Goal: Task Accomplishment & Management: Complete application form

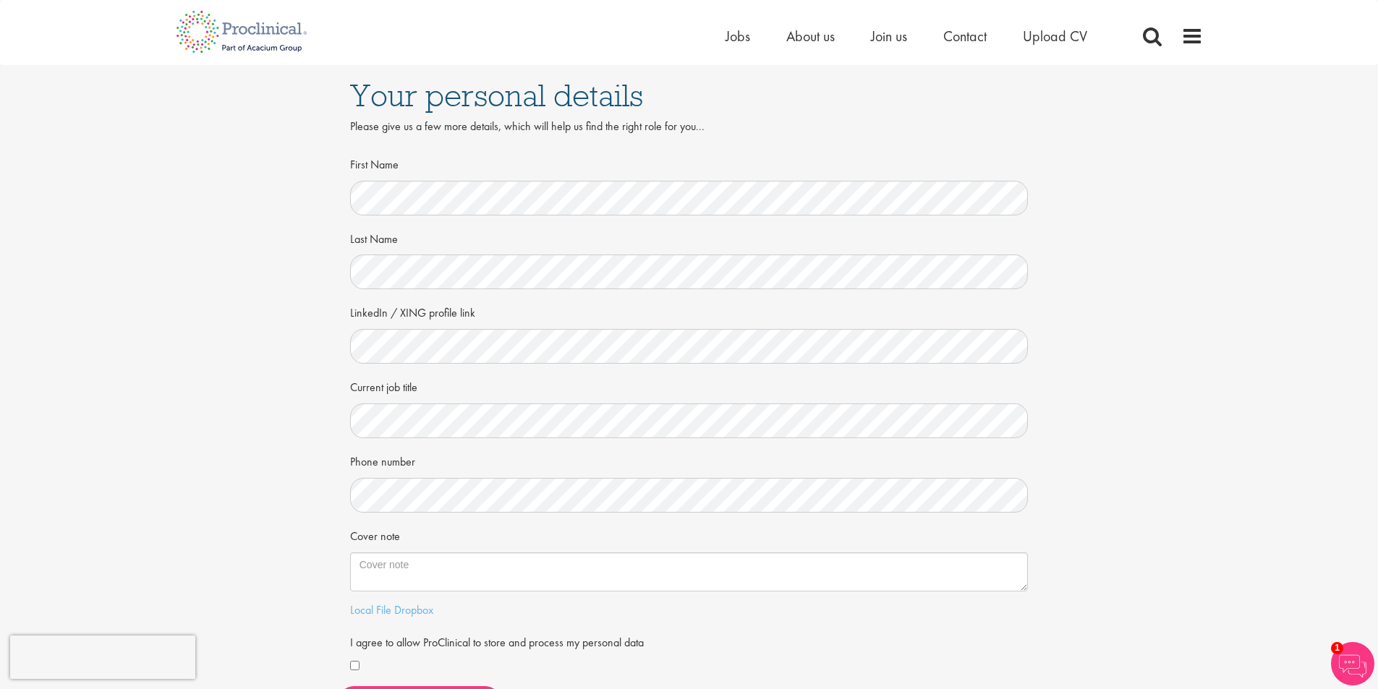
click at [475, 454] on div "Phone number" at bounding box center [689, 481] width 679 height 64
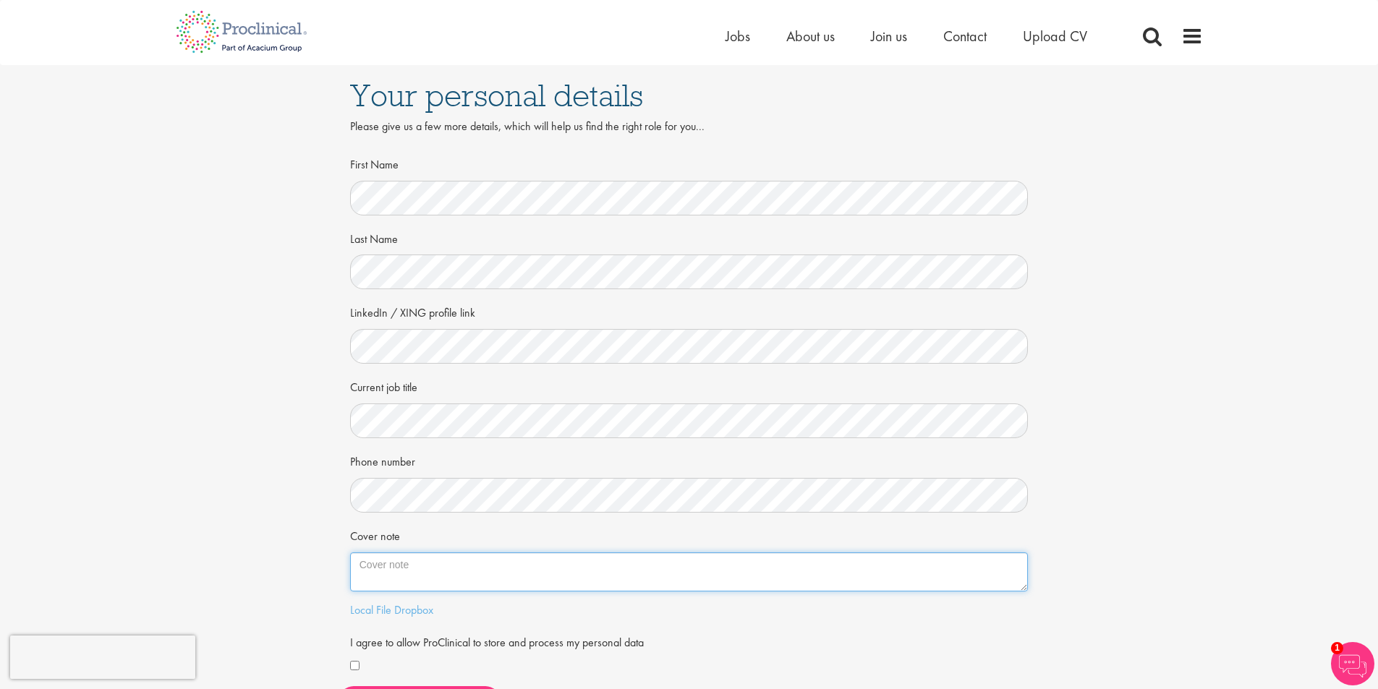
click at [429, 571] on textarea "Cover note" at bounding box center [689, 572] width 679 height 39
paste textarea "Dear Ms. Bennett, After several years working at the intersection between logis…"
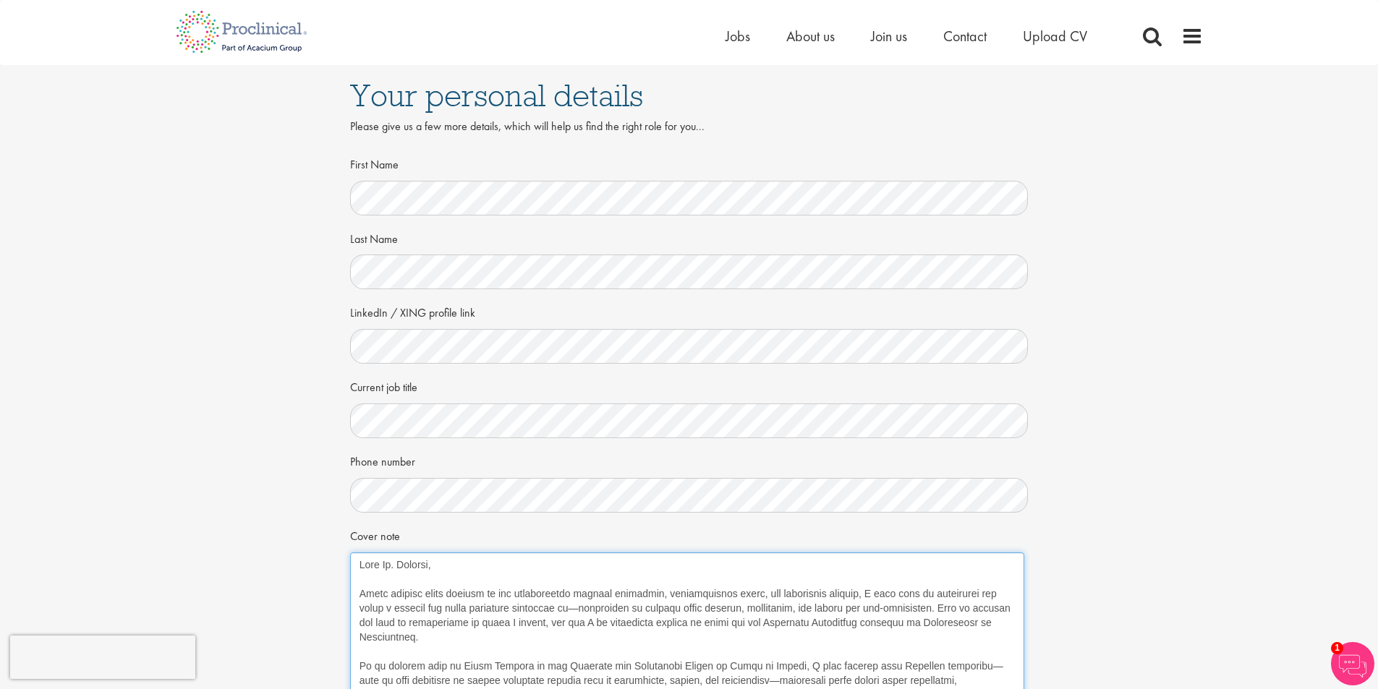
drag, startPoint x: 1022, startPoint y: 590, endPoint x: 1018, endPoint y: 540, distance: 50.8
click at [1018, 689] on html "This website uses cookies. By continuing to use this site, you are giving your …" at bounding box center [689, 553] width 1378 height 1107
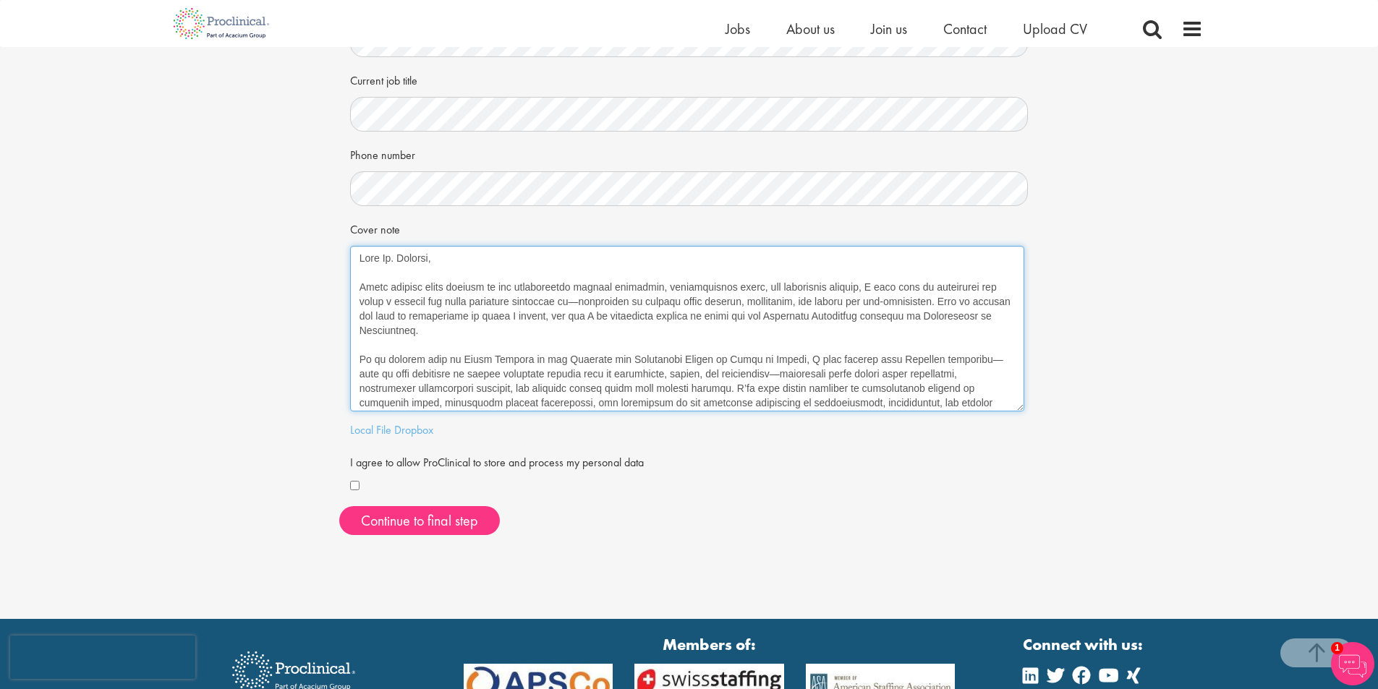
scroll to position [362, 0]
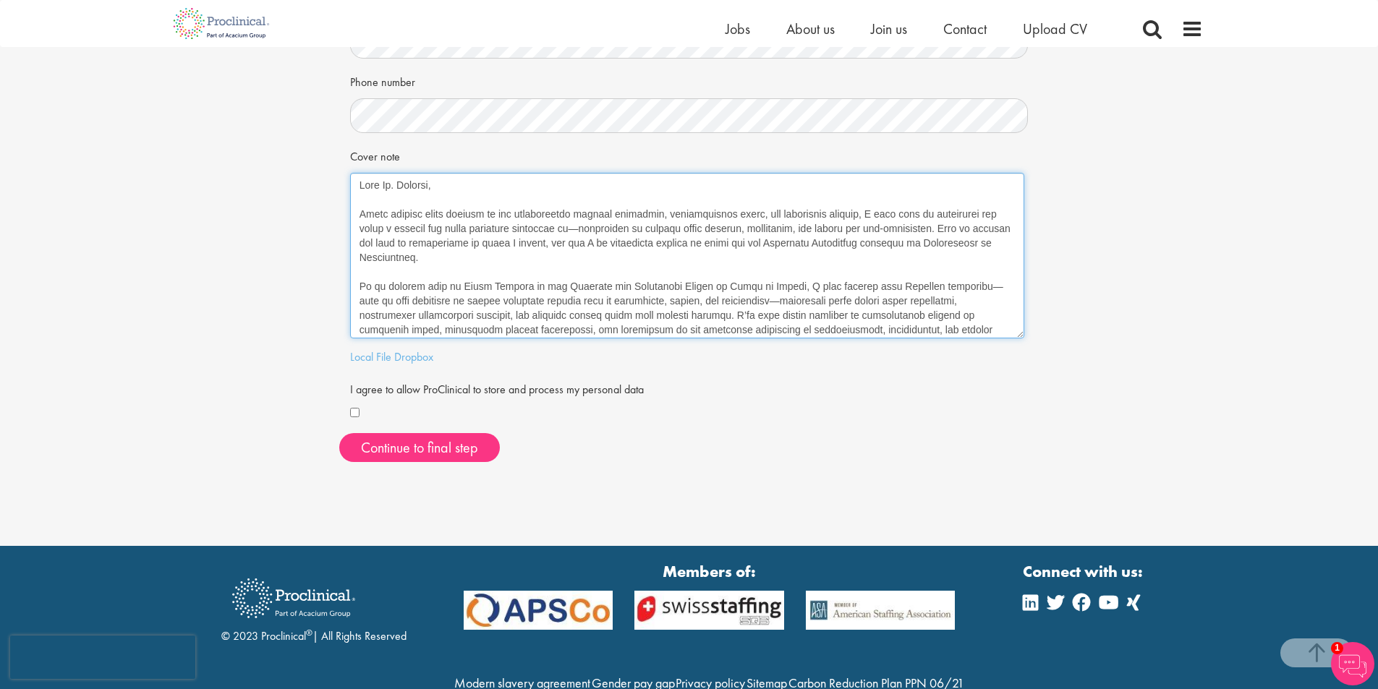
click at [392, 183] on textarea "Cover note" at bounding box center [687, 256] width 674 height 166
click at [397, 184] on textarea "Cover note" at bounding box center [687, 256] width 674 height 166
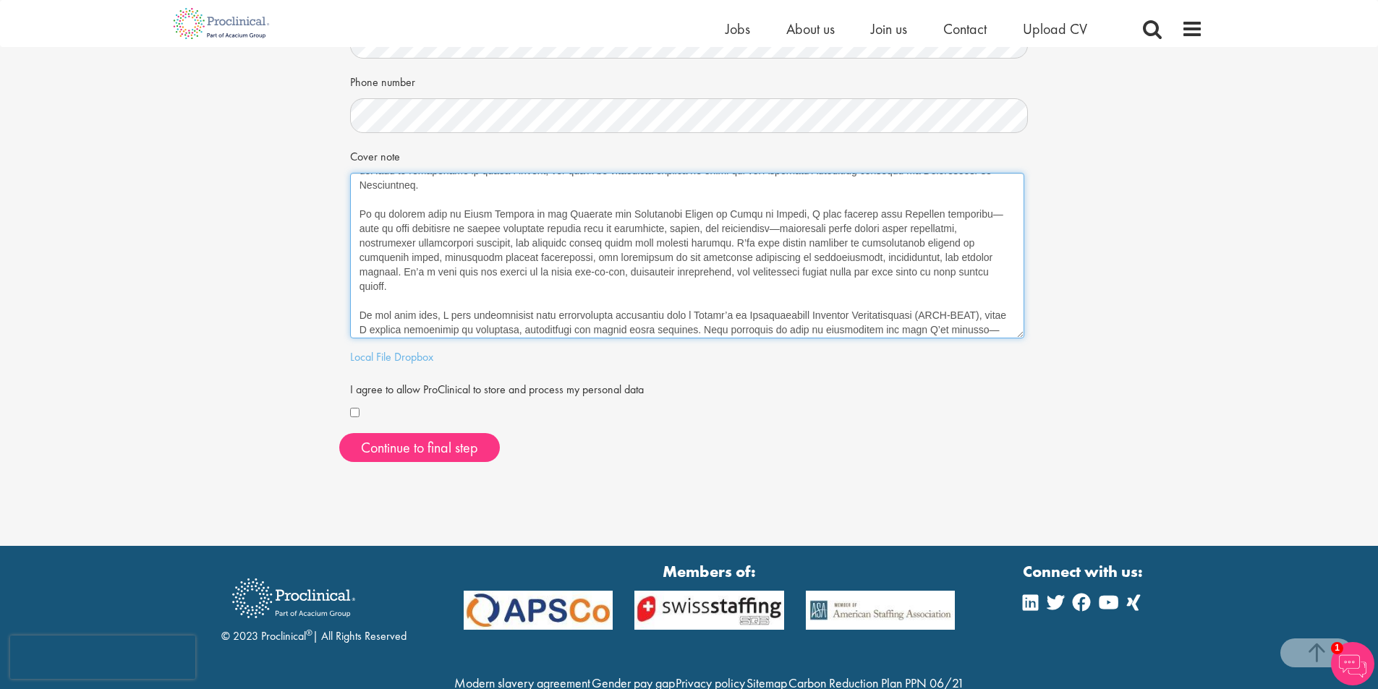
click at [650, 213] on textarea "Cover note" at bounding box center [687, 256] width 674 height 166
drag, startPoint x: 778, startPoint y: 213, endPoint x: 705, endPoint y: 217, distance: 73.2
click at [705, 217] on textarea "Cover note" at bounding box center [687, 256] width 674 height 166
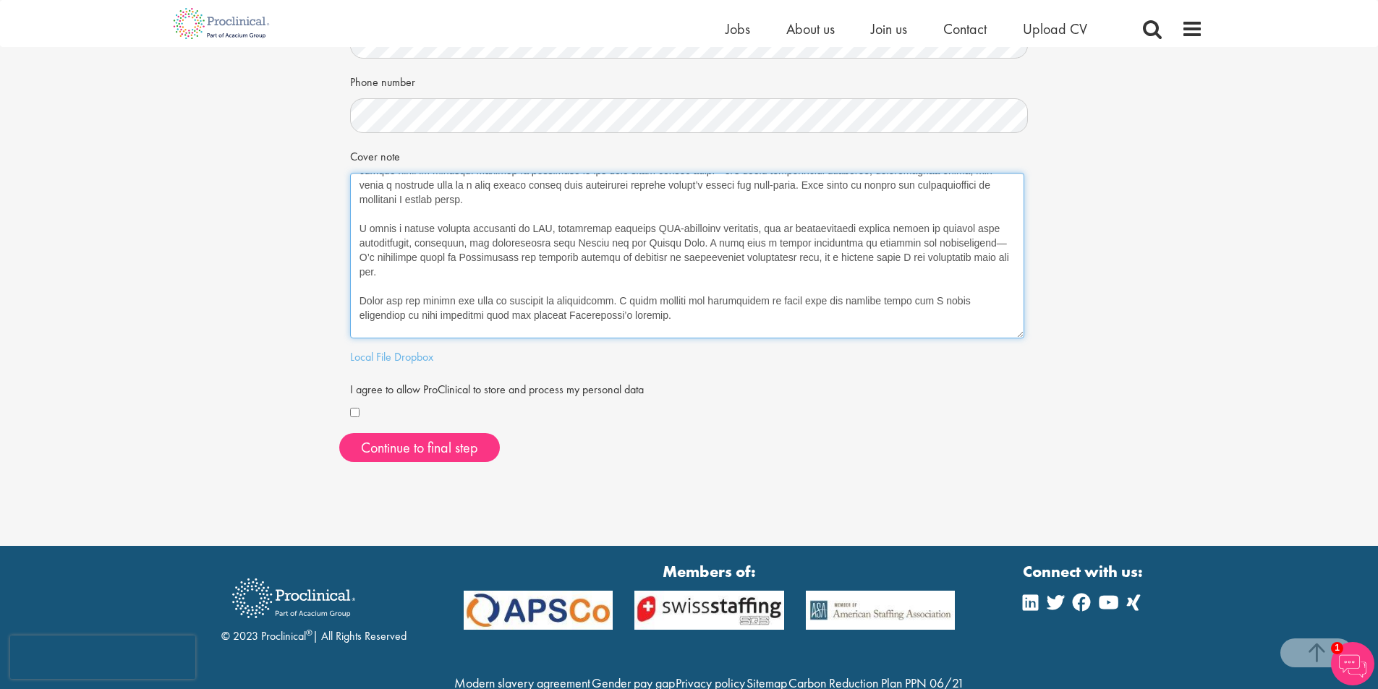
scroll to position [217, 0]
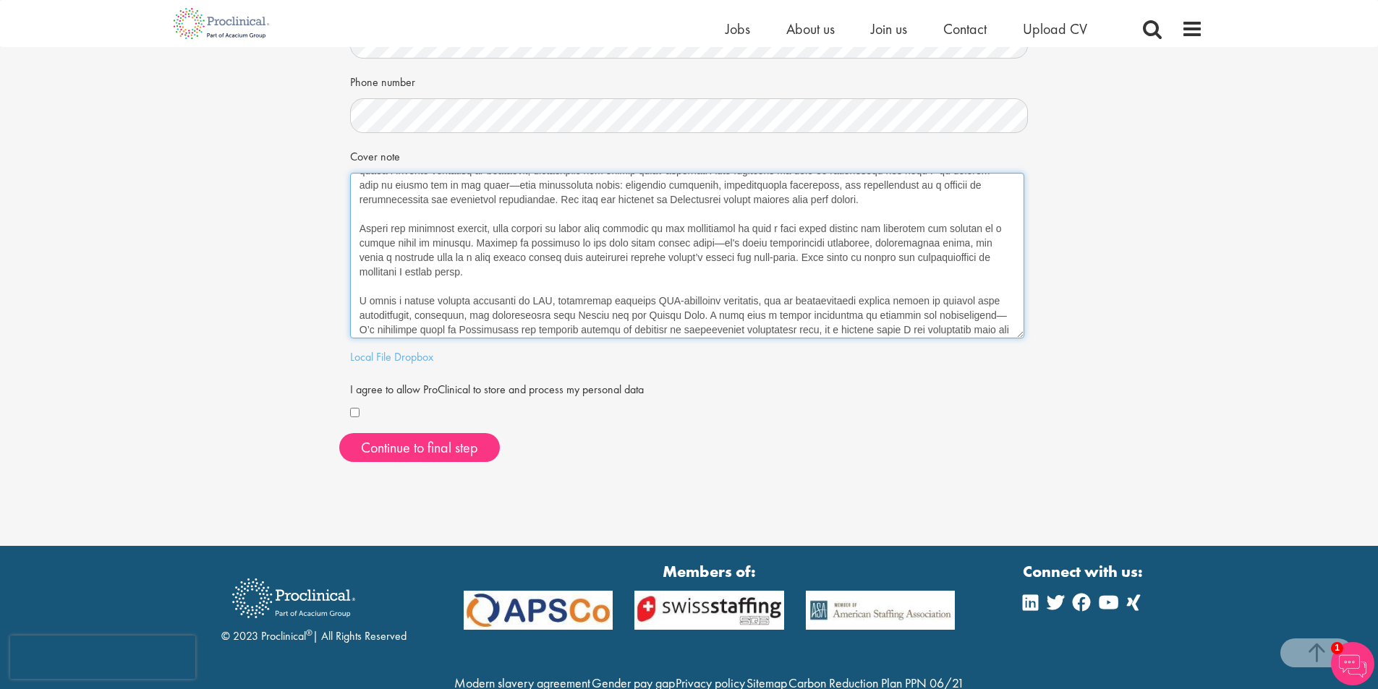
drag, startPoint x: 391, startPoint y: 286, endPoint x: 784, endPoint y: 285, distance: 392.8
click at [784, 285] on textarea "Cover note" at bounding box center [687, 256] width 674 height 166
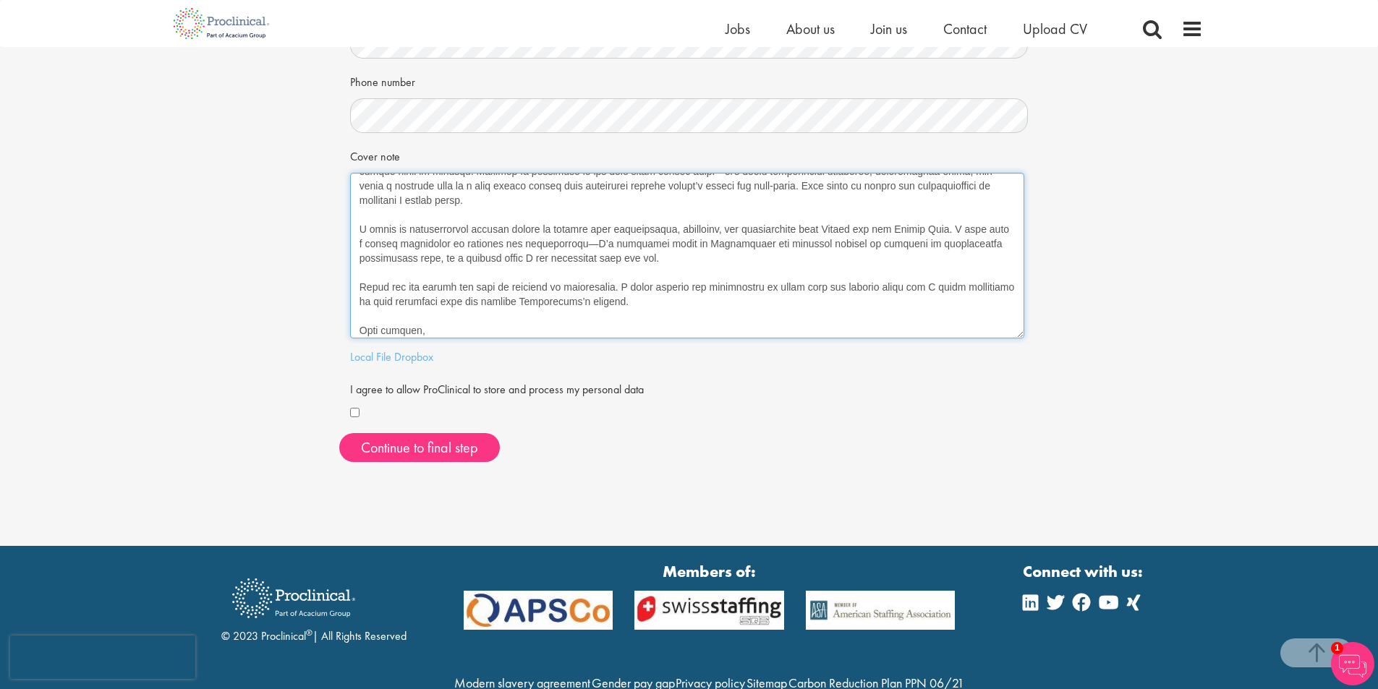
scroll to position [292, 0]
drag, startPoint x: 569, startPoint y: 306, endPoint x: 663, endPoint y: 247, distance: 110.8
click at [663, 247] on textarea "Cover note" at bounding box center [687, 256] width 674 height 166
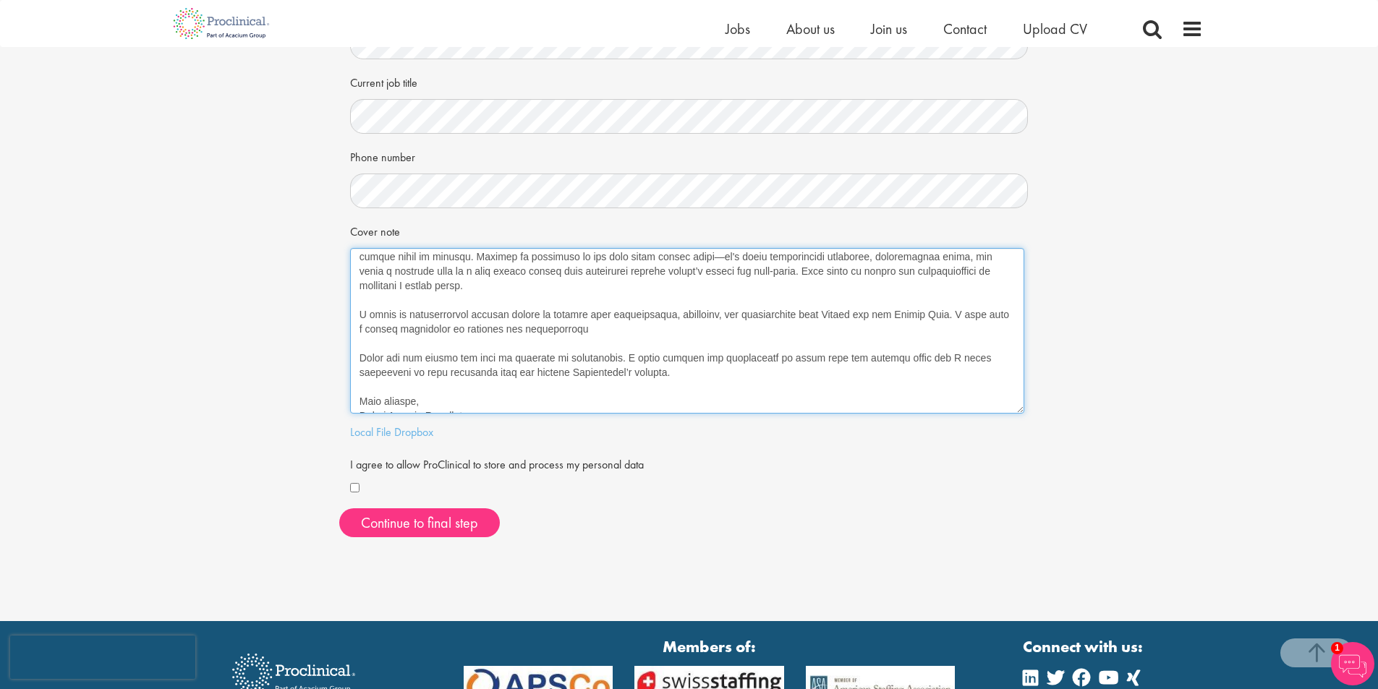
scroll to position [285, 0]
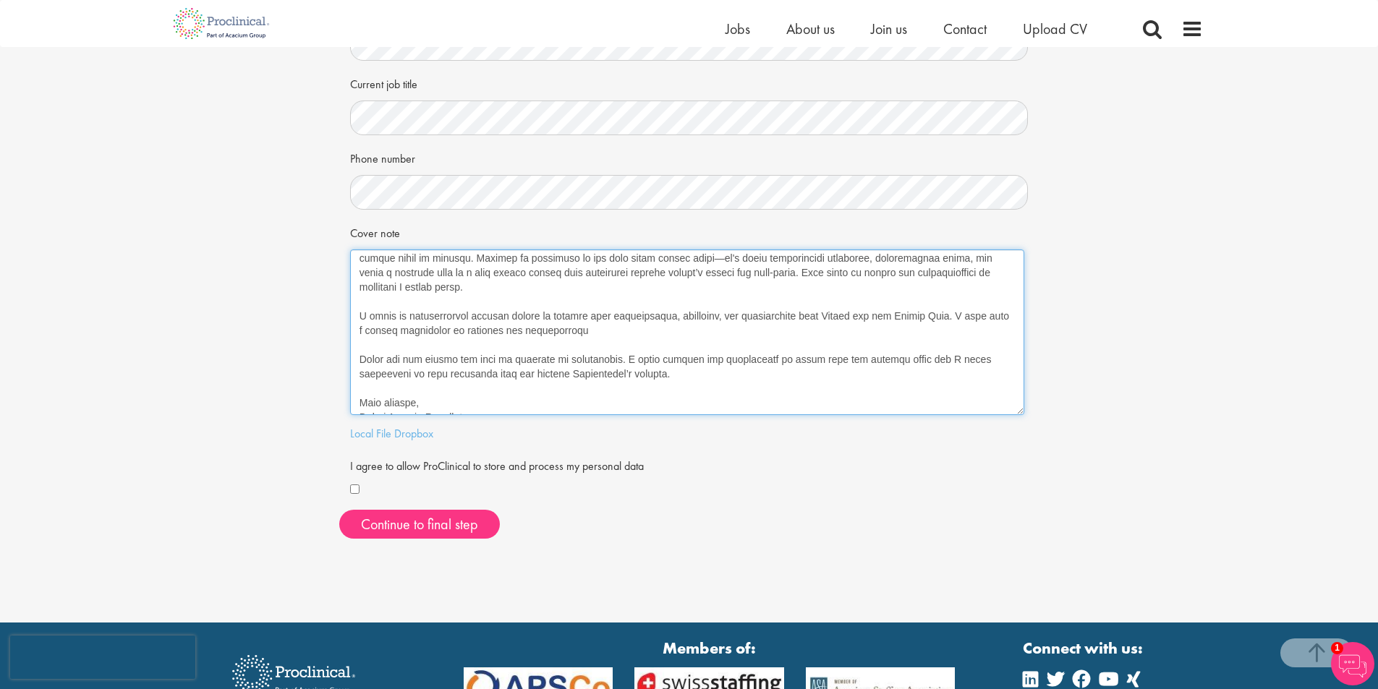
type textarea "Dear Mr. Bennett, After several years working at the intersection between logis…"
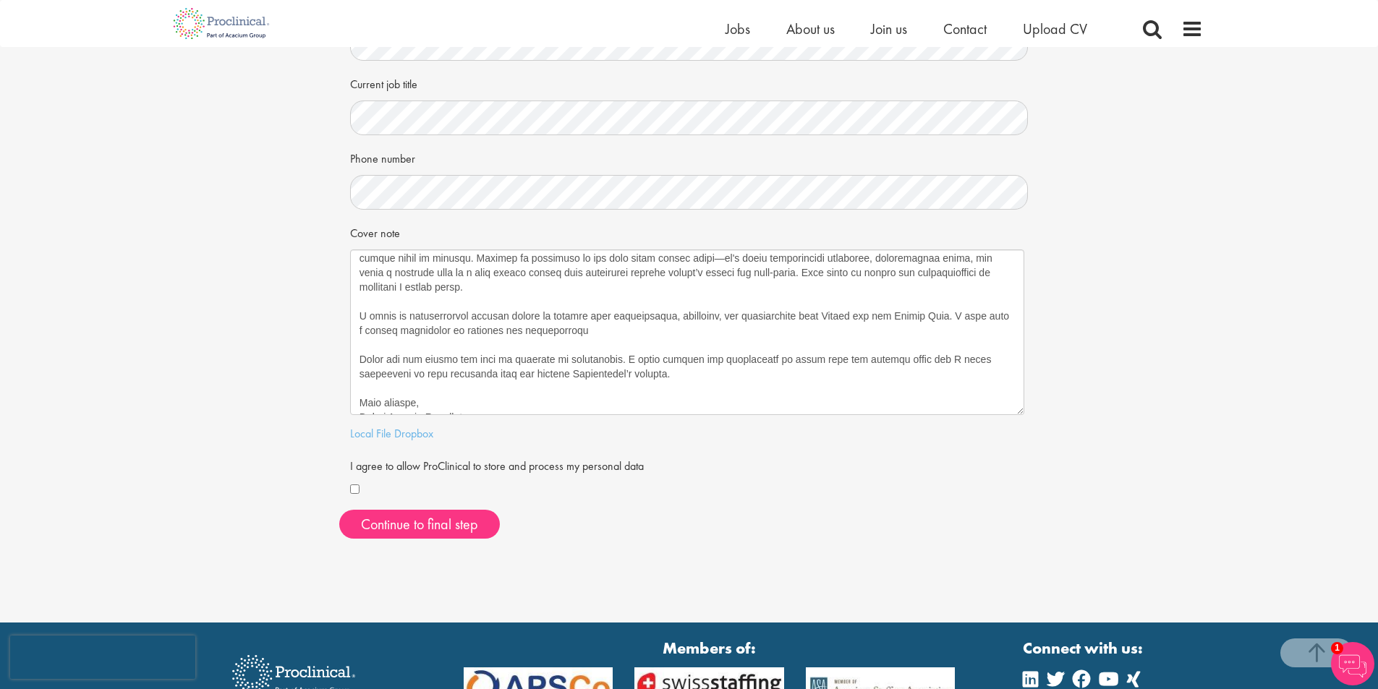
click at [275, 341] on div "Your personal details Please give us a few more details, which will help us fin…" at bounding box center [689, 156] width 1400 height 789
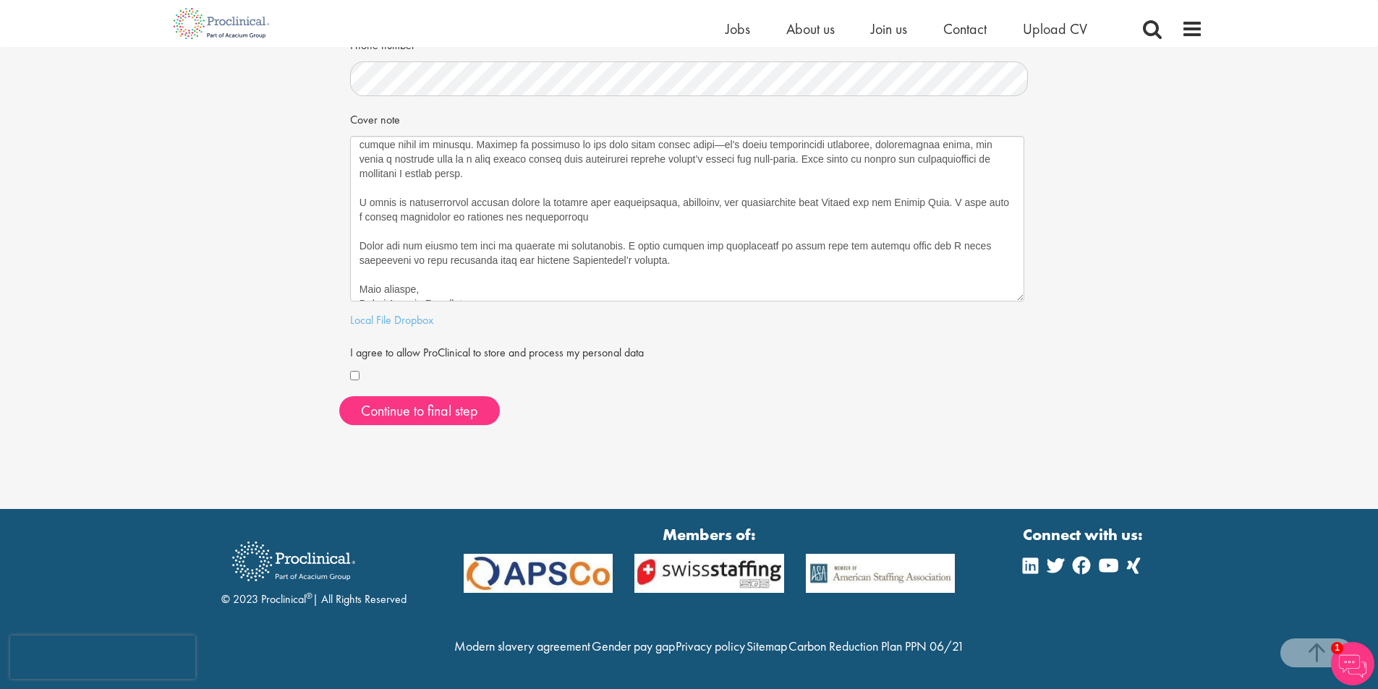
scroll to position [430, 0]
click at [382, 313] on link "Local File" at bounding box center [370, 320] width 41 height 15
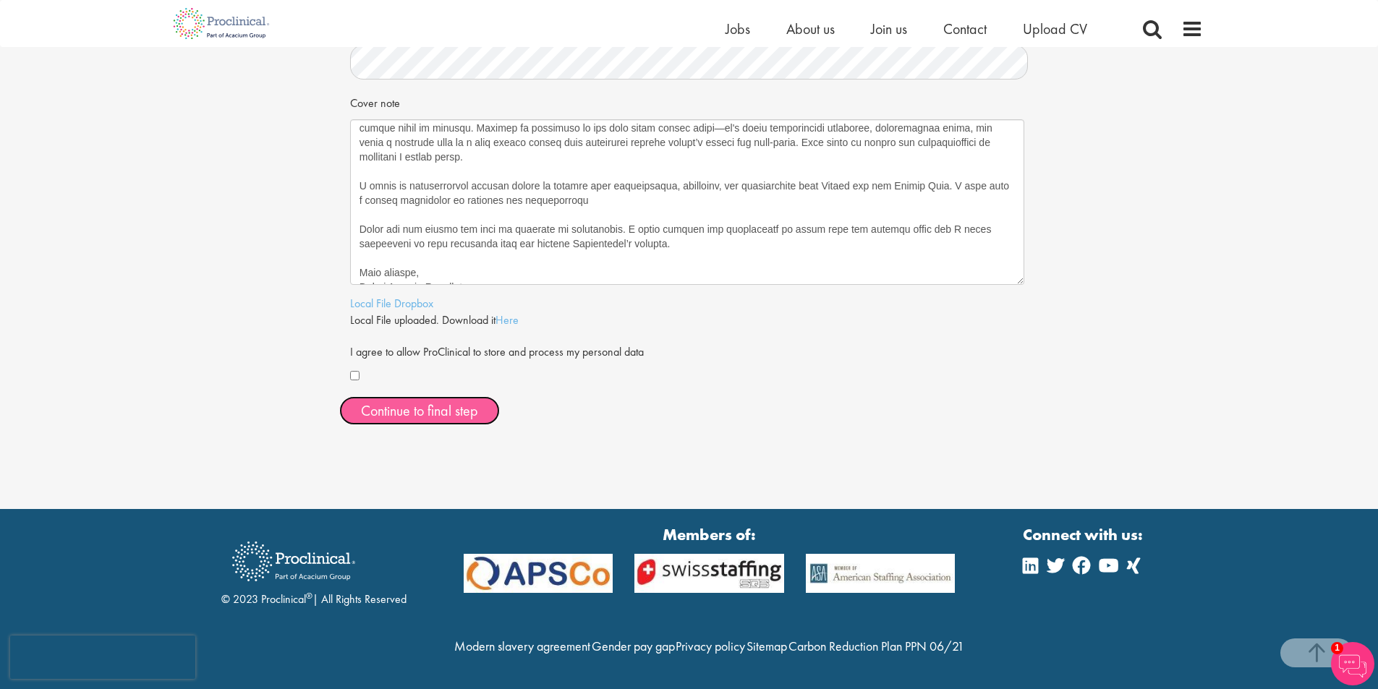
click at [411, 405] on button "Continue to final step" at bounding box center [419, 410] width 161 height 29
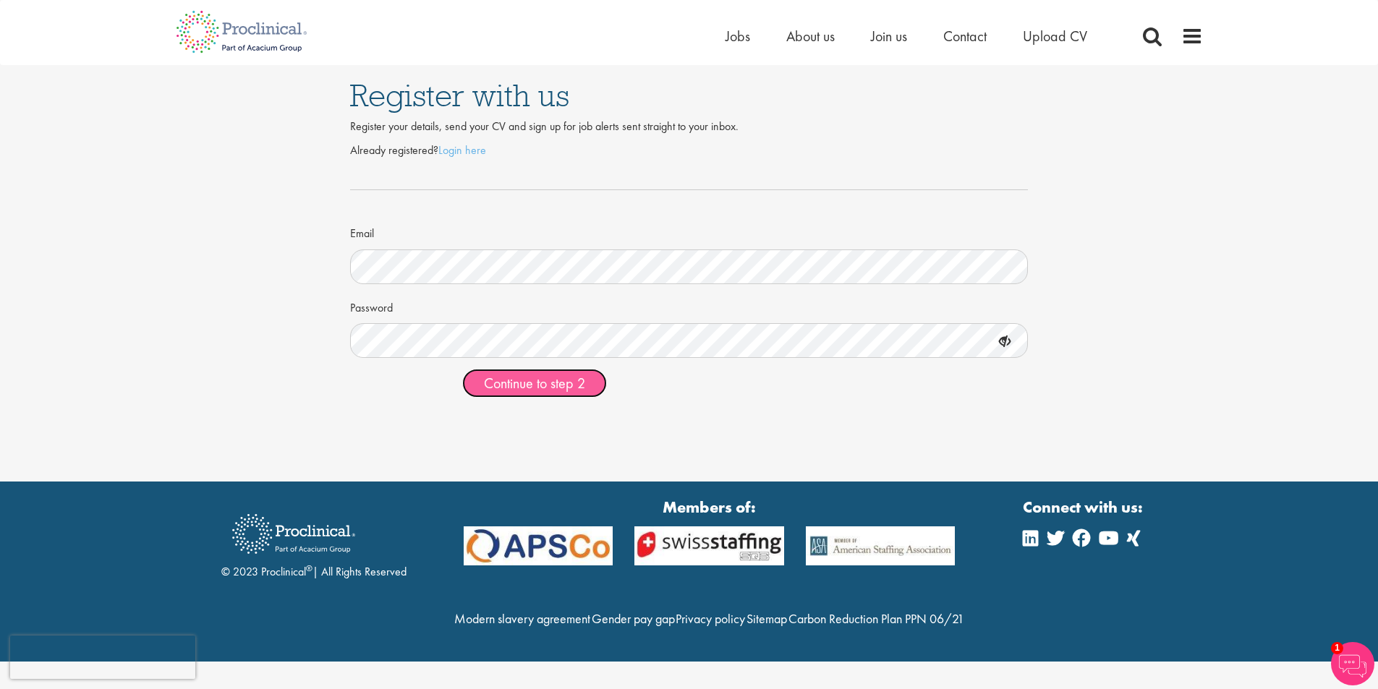
click at [542, 393] on span "Continue to step 2" at bounding box center [534, 383] width 101 height 19
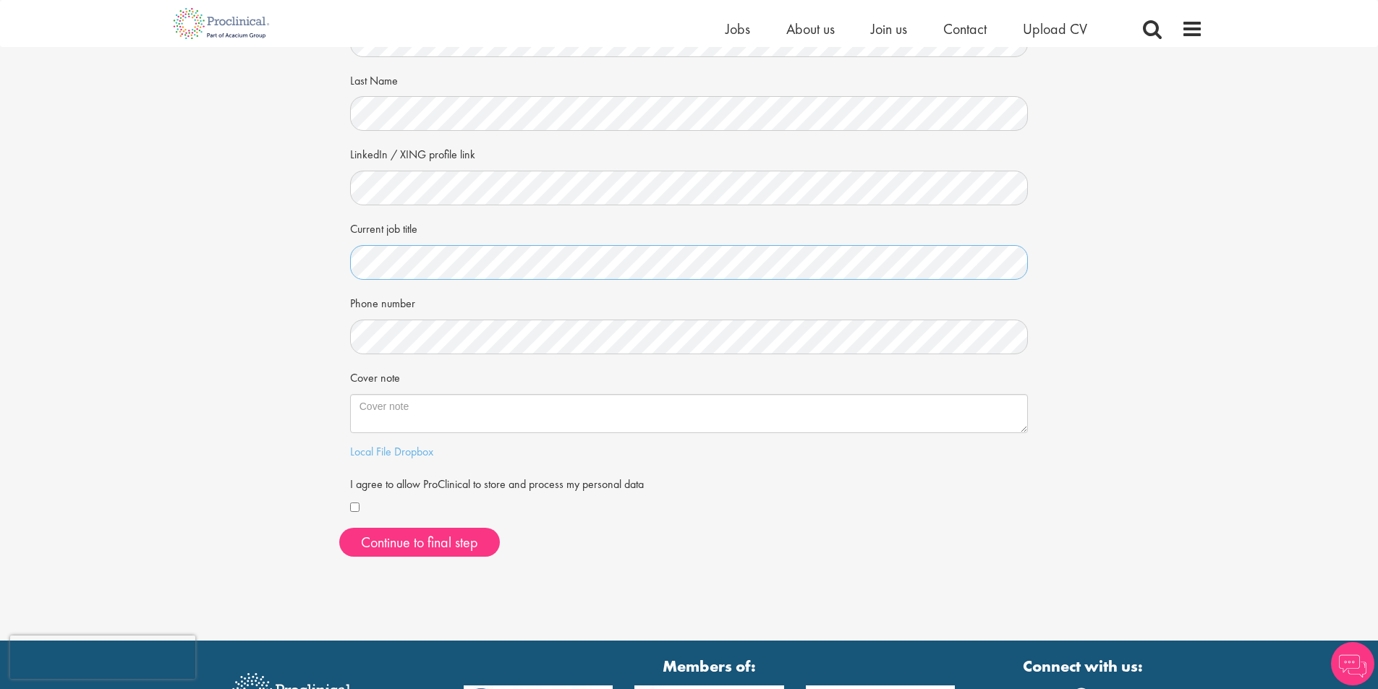
scroll to position [145, 0]
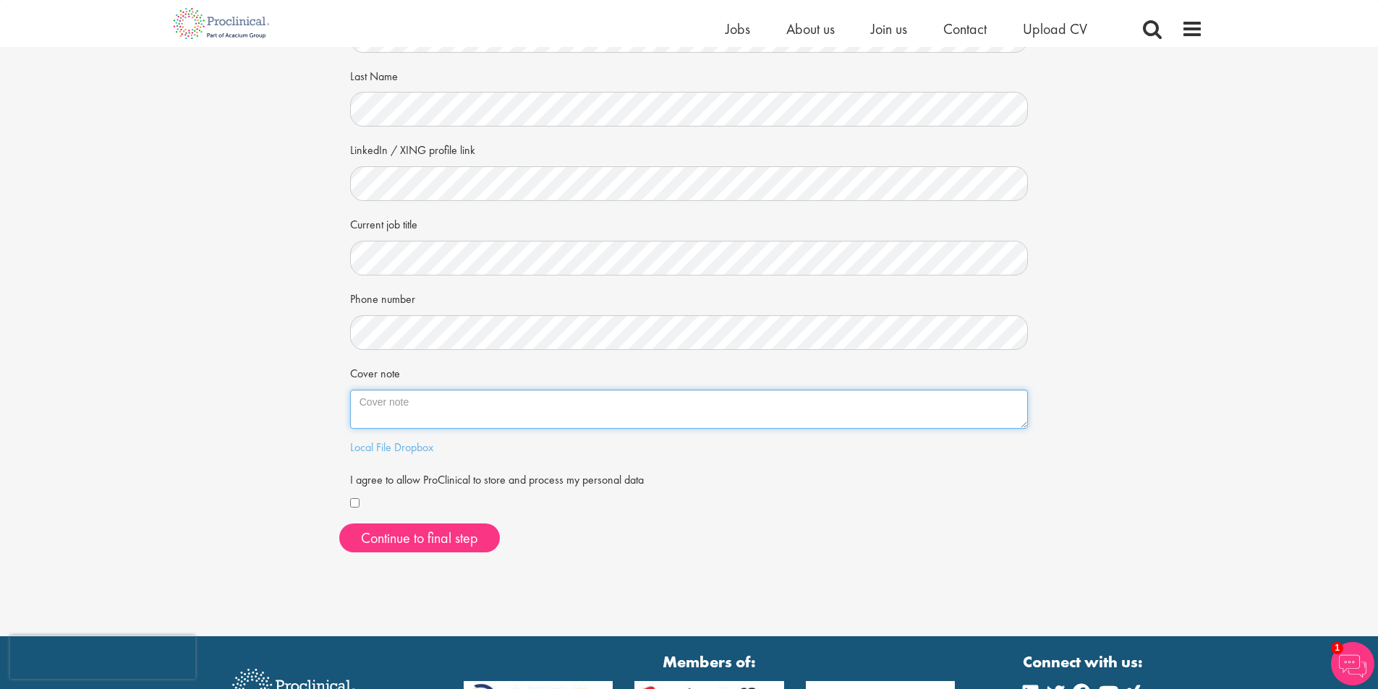
click at [407, 393] on textarea "Cover note" at bounding box center [689, 409] width 679 height 39
paste textarea "Dear Ms. Bennett, After several years working at the intersection between logis…"
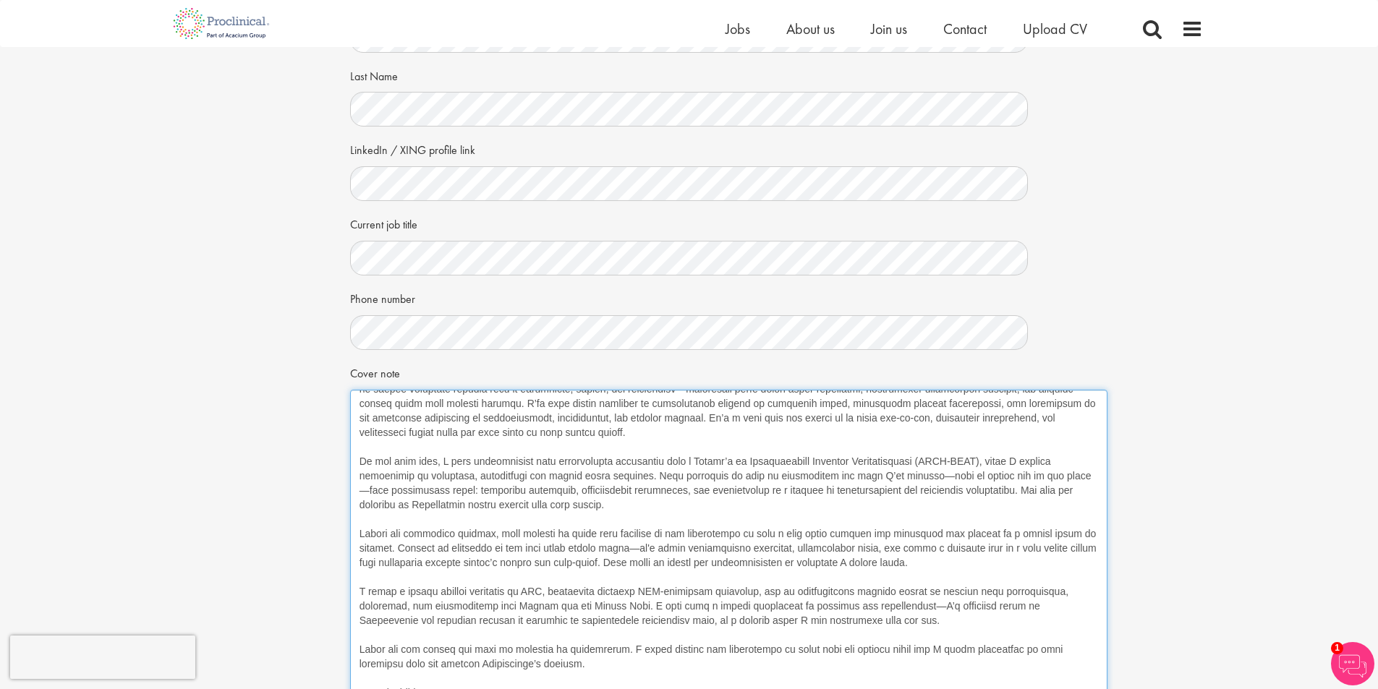
drag, startPoint x: 1026, startPoint y: 427, endPoint x: 1110, endPoint y: 718, distance: 302.7
click at [1110, 689] on html "This website uses cookies. By continuing to use this site, you are giving your …" at bounding box center [689, 481] width 1378 height 1252
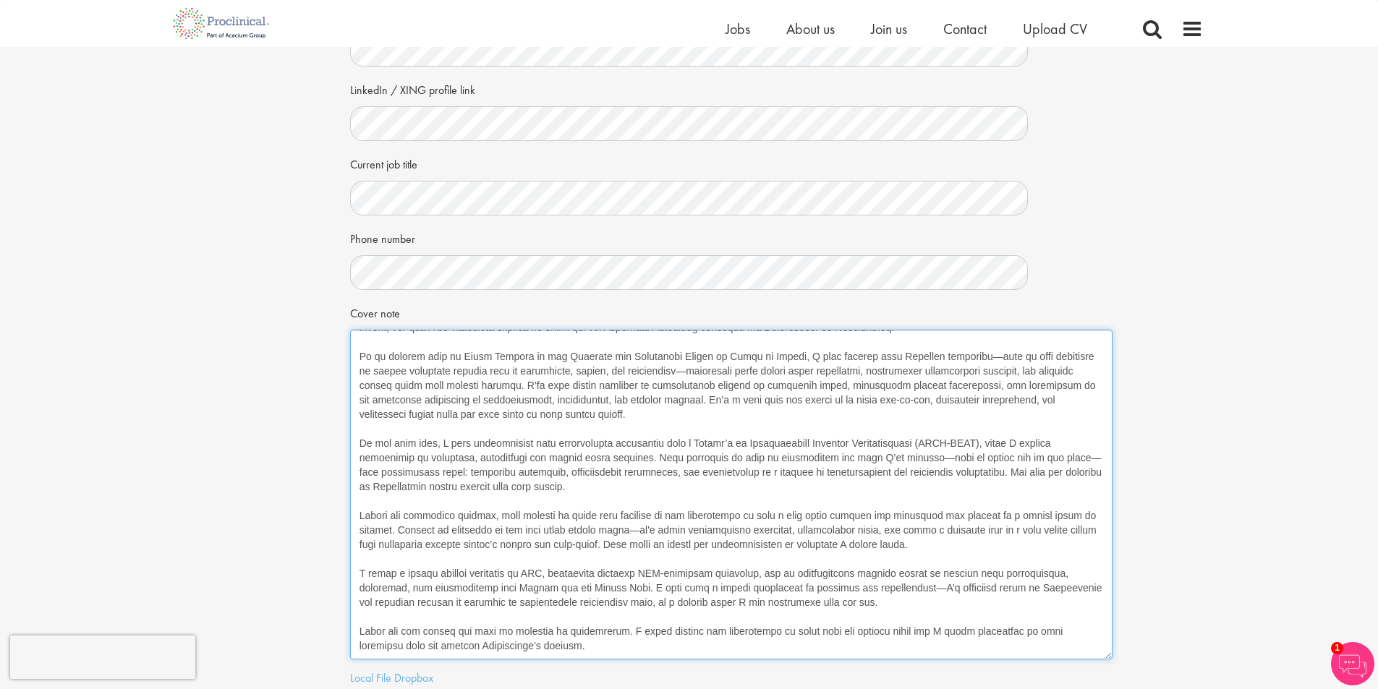
scroll to position [289, 0]
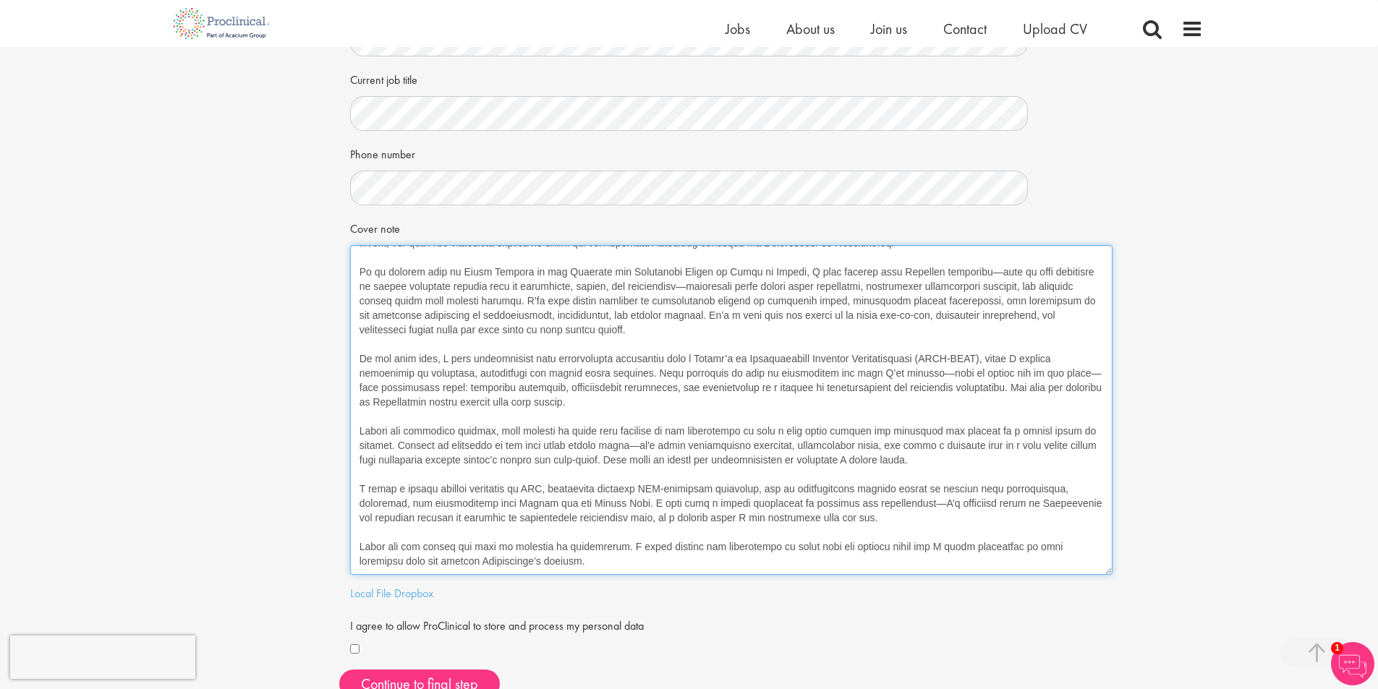
drag, startPoint x: 605, startPoint y: 285, endPoint x: 679, endPoint y: 285, distance: 74.5
click at [679, 285] on textarea "Cover note" at bounding box center [731, 410] width 763 height 330
click at [565, 286] on textarea "Cover note" at bounding box center [731, 410] width 763 height 330
click at [892, 270] on textarea "Cover note" at bounding box center [731, 410] width 763 height 330
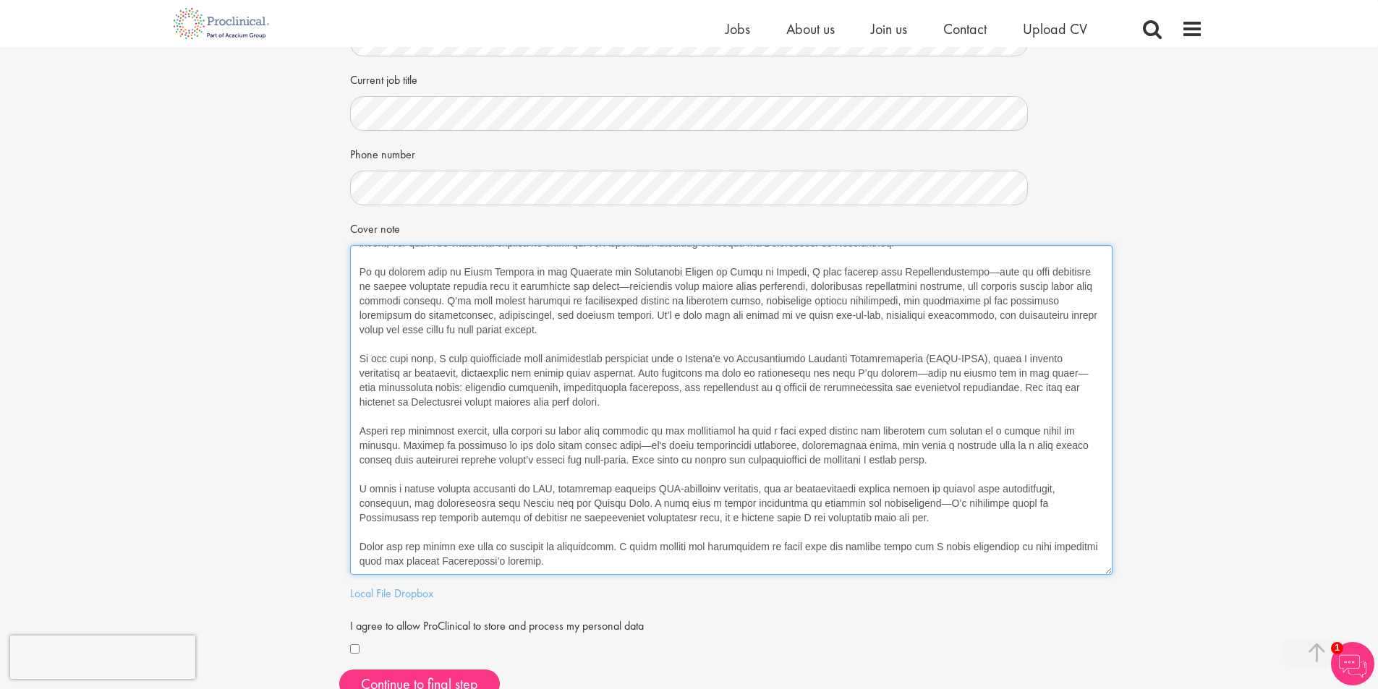
scroll to position [114, 0]
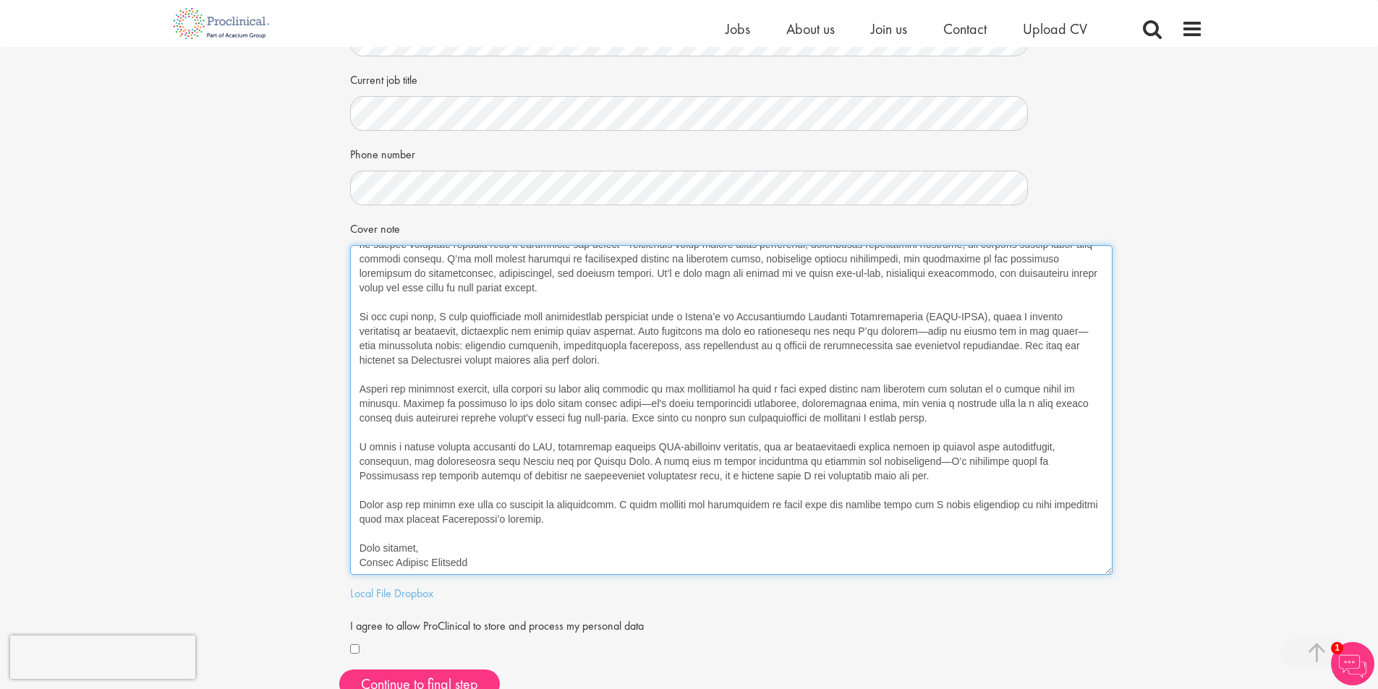
drag, startPoint x: 764, startPoint y: 448, endPoint x: 431, endPoint y: 451, distance: 332.8
click at [431, 451] on textarea "Cover note" at bounding box center [731, 410] width 763 height 330
click at [461, 467] on textarea "Cover note" at bounding box center [731, 410] width 763 height 330
click at [444, 446] on textarea "Cover note" at bounding box center [731, 410] width 763 height 330
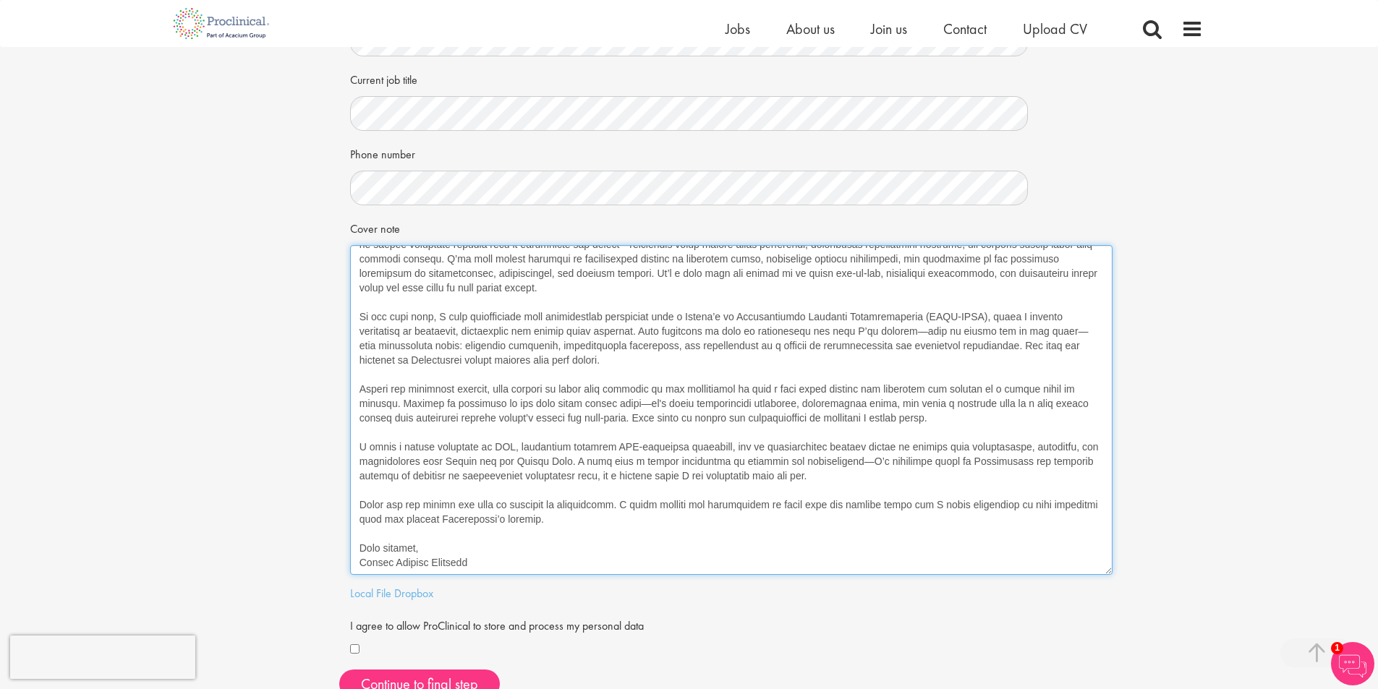
drag, startPoint x: 481, startPoint y: 449, endPoint x: 509, endPoint y: 446, distance: 27.6
click at [509, 446] on textarea "Cover note" at bounding box center [731, 410] width 763 height 330
click at [675, 443] on textarea "Cover note" at bounding box center [731, 410] width 763 height 330
click at [740, 456] on textarea "Cover note" at bounding box center [731, 410] width 763 height 330
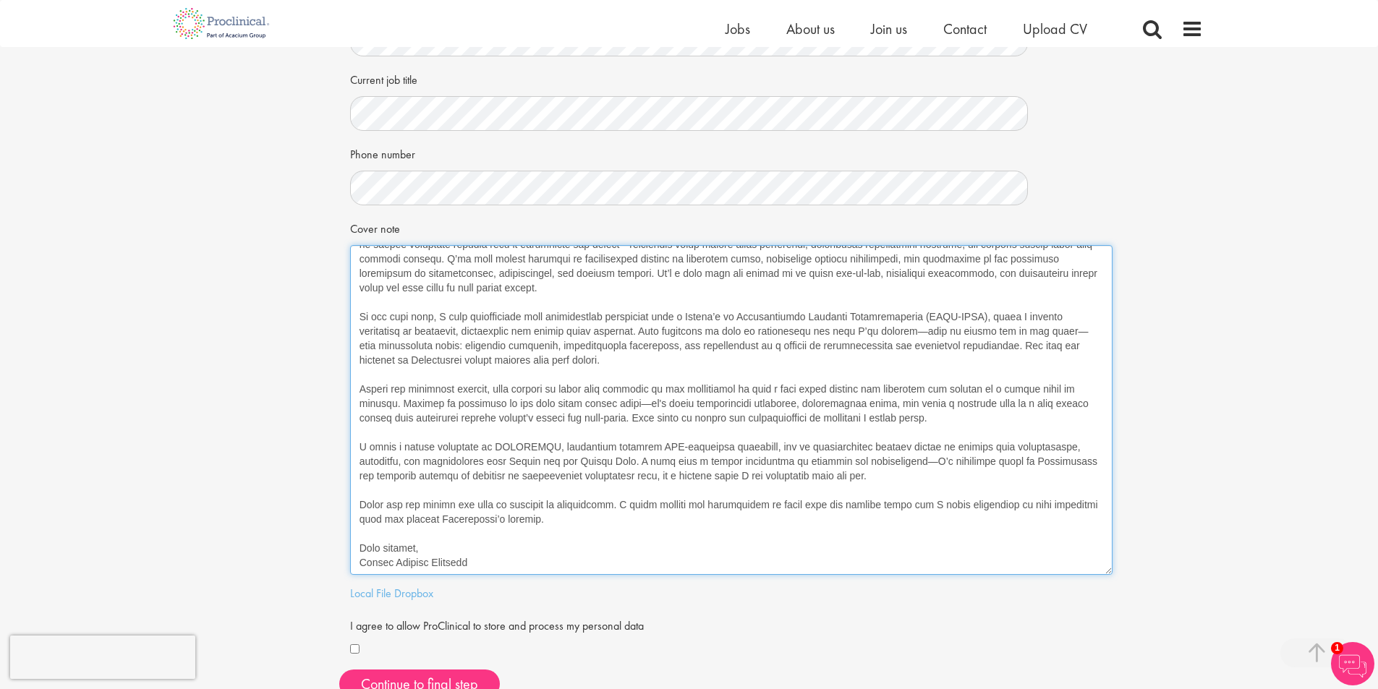
drag, startPoint x: 664, startPoint y: 447, endPoint x: 771, endPoint y: 445, distance: 107.1
click at [771, 445] on textarea "Cover note" at bounding box center [731, 410] width 763 height 330
drag, startPoint x: 684, startPoint y: 462, endPoint x: 687, endPoint y: 475, distance: 13.2
click at [687, 475] on textarea "Cover note" at bounding box center [731, 410] width 763 height 330
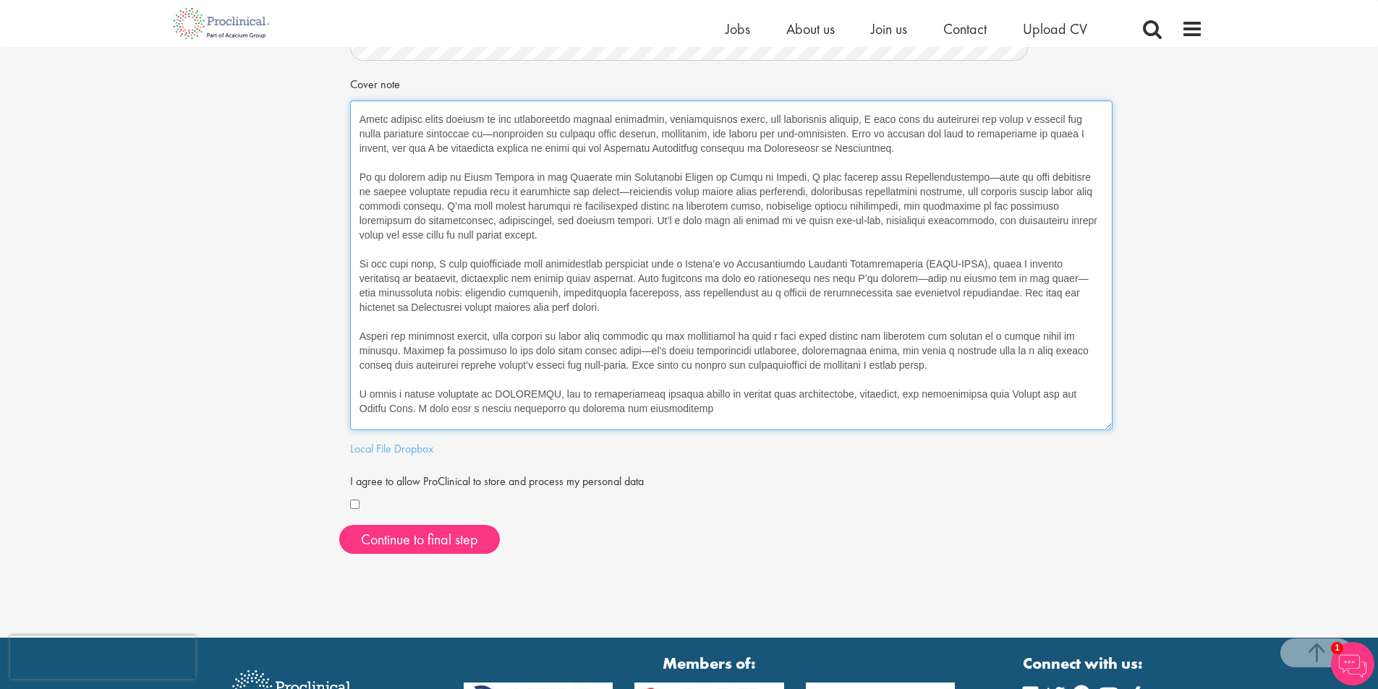
scroll to position [0, 0]
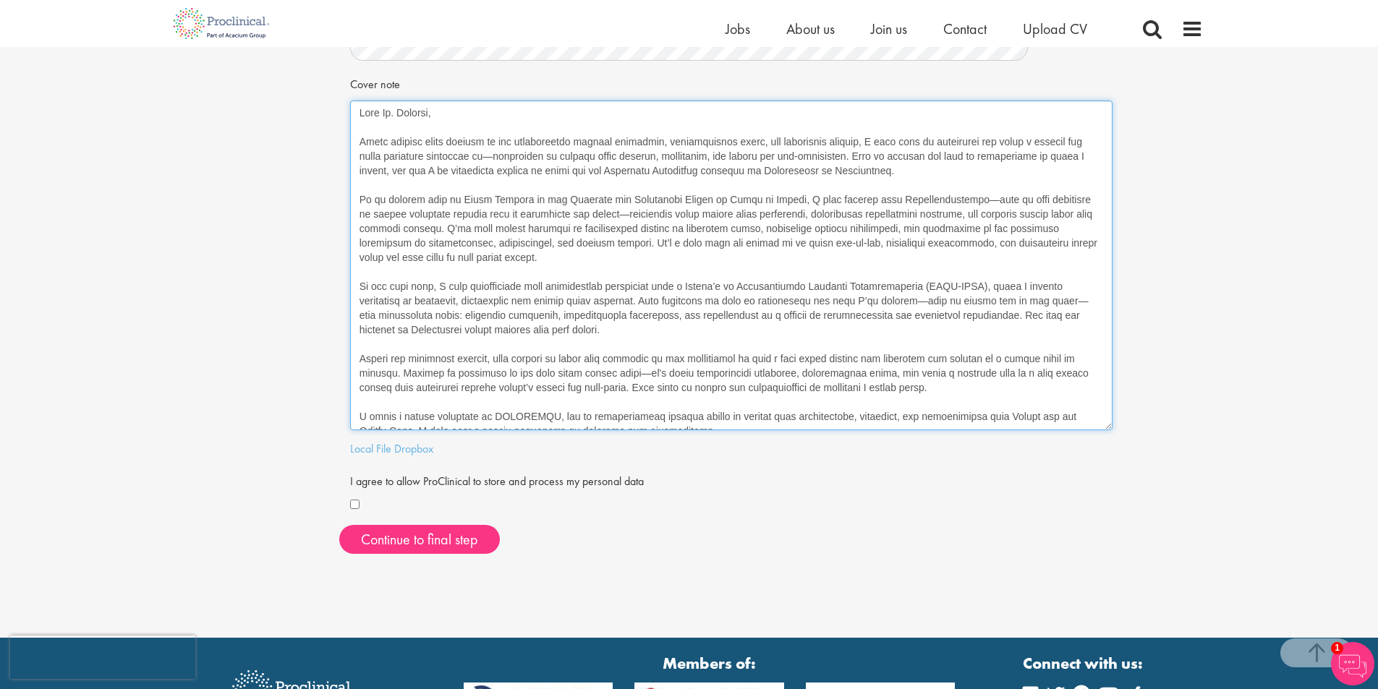
drag, startPoint x: 490, startPoint y: 420, endPoint x: 347, endPoint y: 82, distance: 366.7
click at [347, 82] on div "First Name Last Name LinkedIn / XING profile link Current job title Phone numbe…" at bounding box center [689, 133] width 700 height 866
type textarea "Dear Ms. Bennett, After several years working at the intersection between logis…"
click at [794, 536] on div "Continue to final step" at bounding box center [689, 539] width 700 height 29
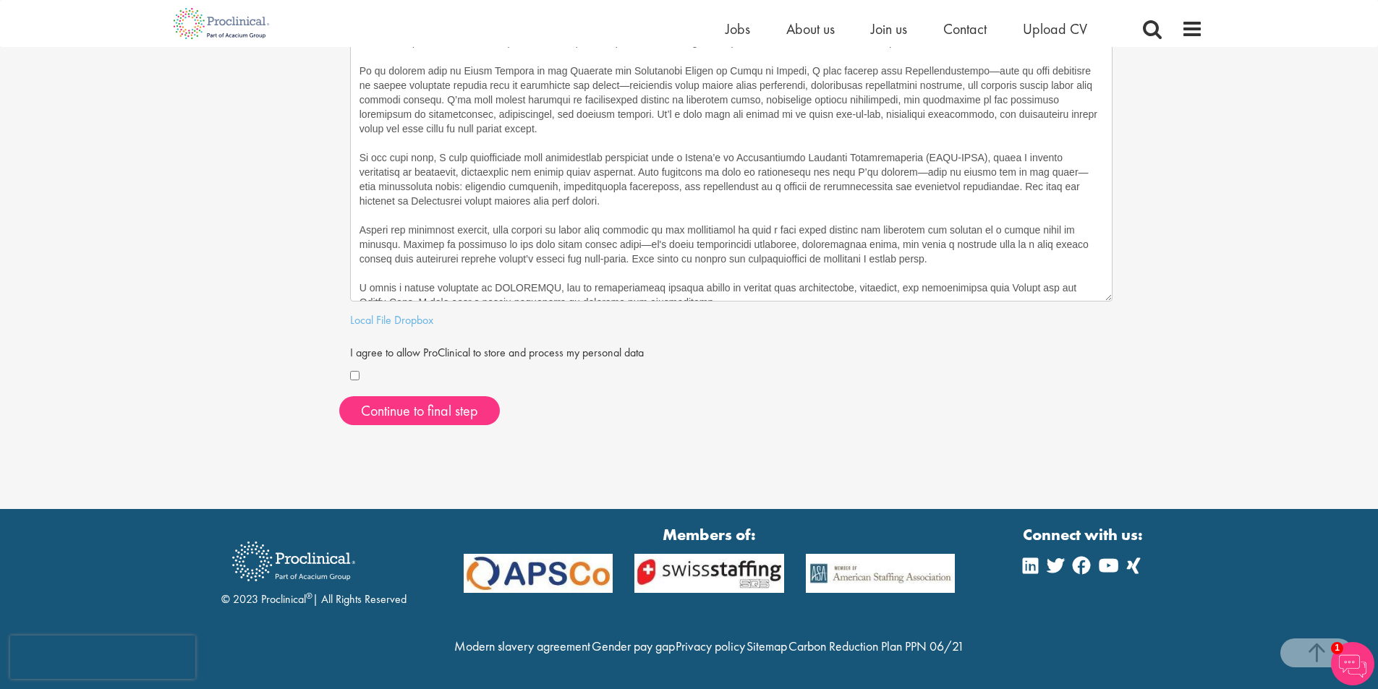
scroll to position [594, 0]
click at [433, 396] on button "Continue to final step" at bounding box center [419, 410] width 161 height 29
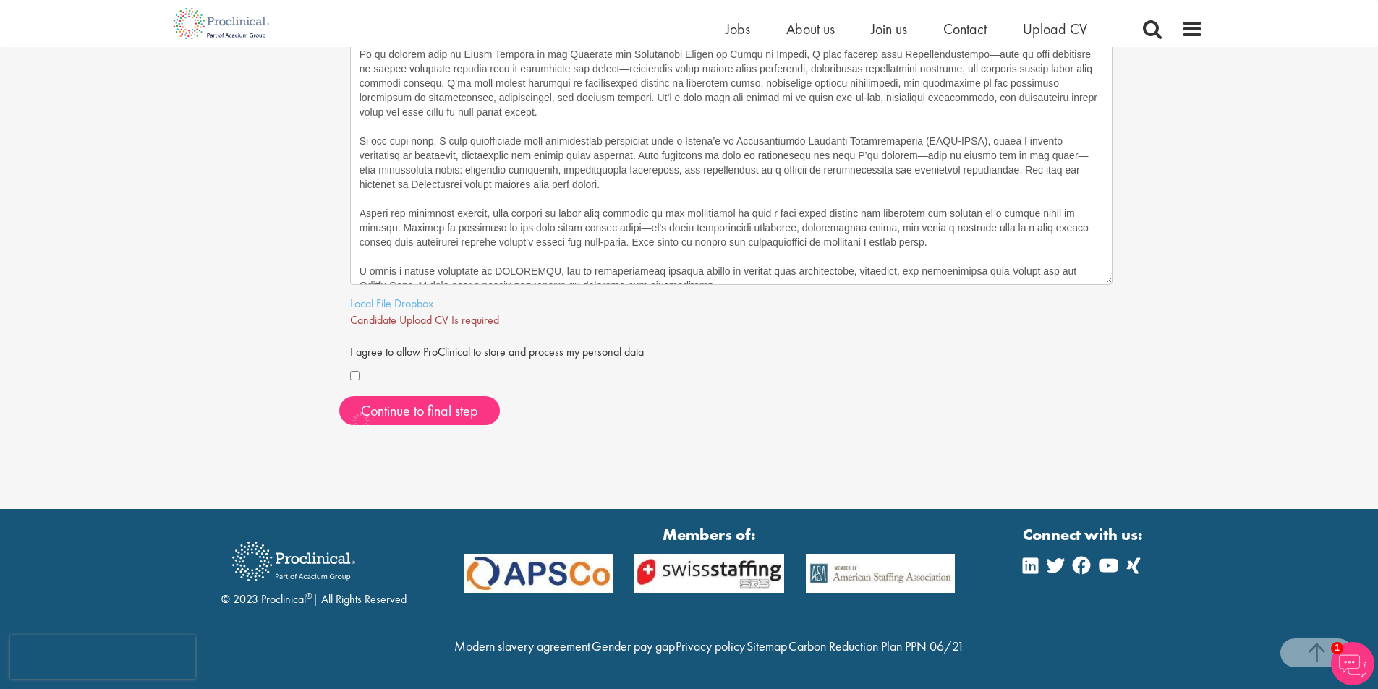
scroll to position [611, 0]
click at [362, 296] on link "Local File" at bounding box center [370, 303] width 41 height 15
click at [671, 396] on div "Continue to final step" at bounding box center [689, 410] width 700 height 29
click at [402, 402] on span "Continue to final step" at bounding box center [419, 411] width 117 height 19
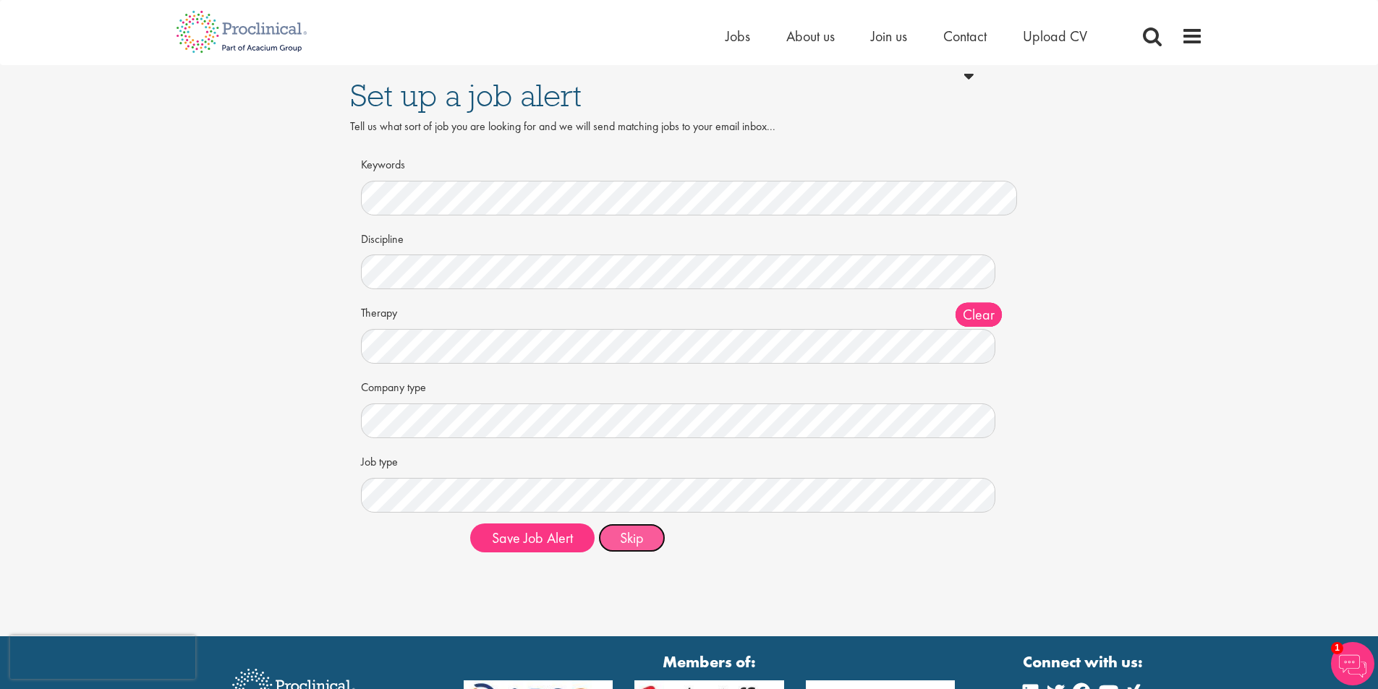
click at [632, 540] on button "Skip" at bounding box center [631, 538] width 67 height 29
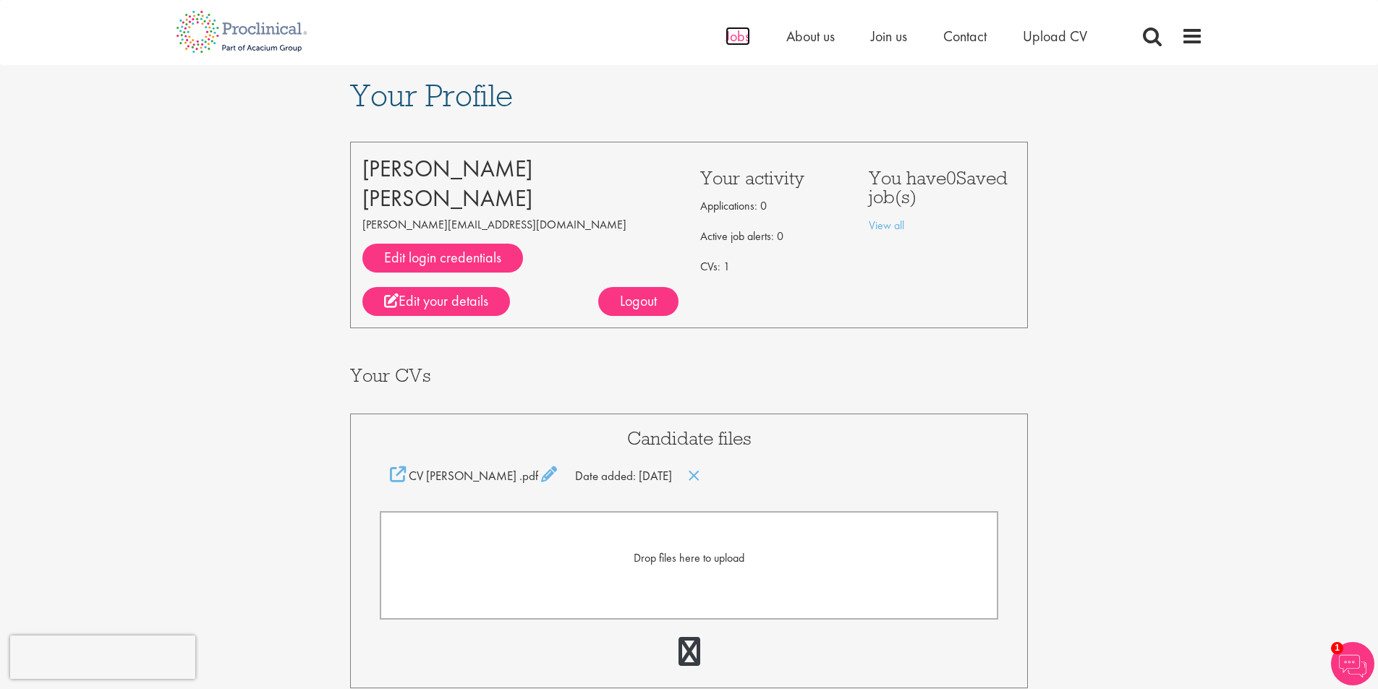
click at [737, 41] on span "Jobs" at bounding box center [738, 36] width 25 height 19
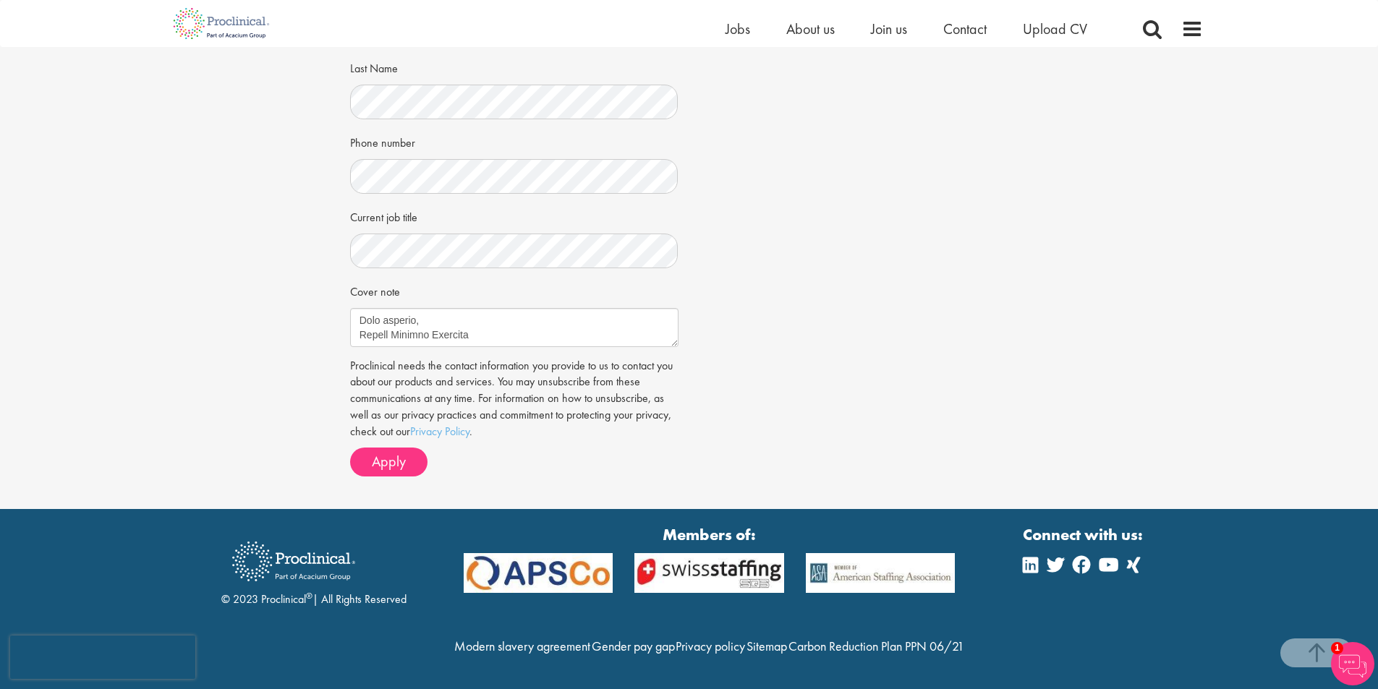
scroll to position [406, 0]
click at [396, 452] on span "Apply" at bounding box center [389, 461] width 34 height 19
click at [388, 452] on span "Apply" at bounding box center [389, 461] width 34 height 19
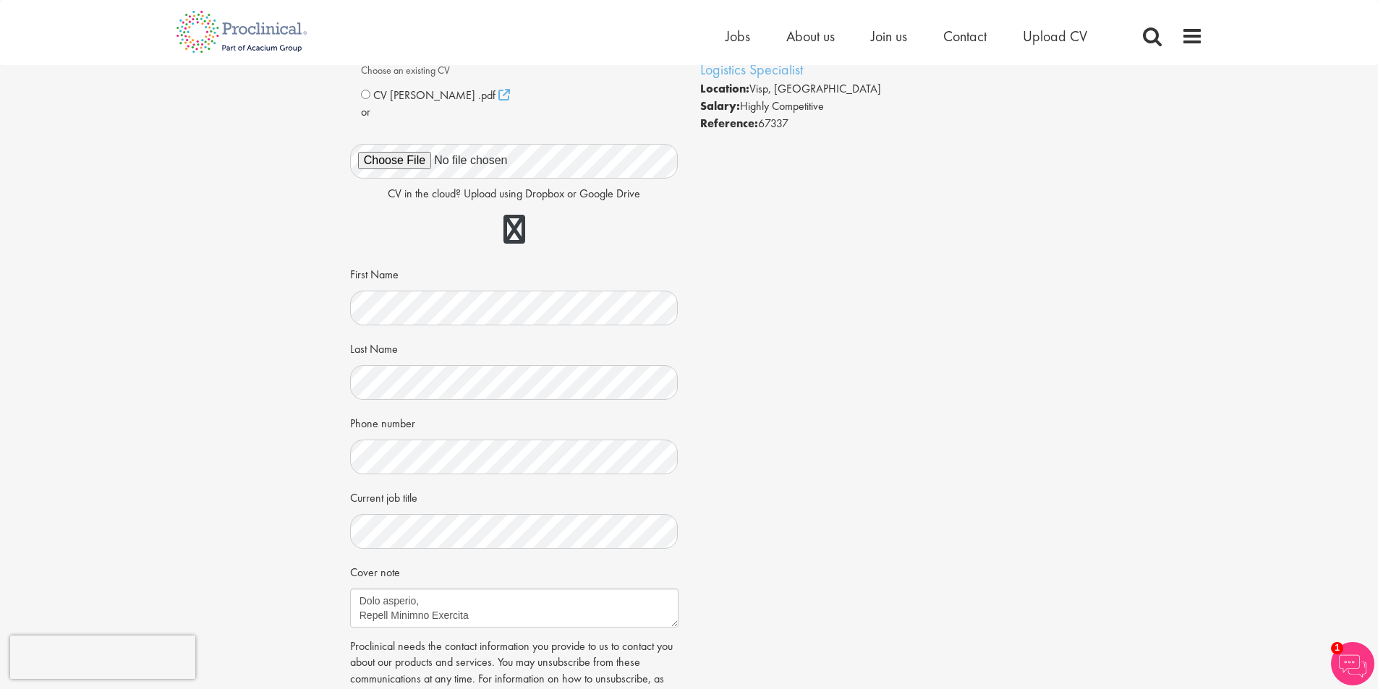
scroll to position [0, 0]
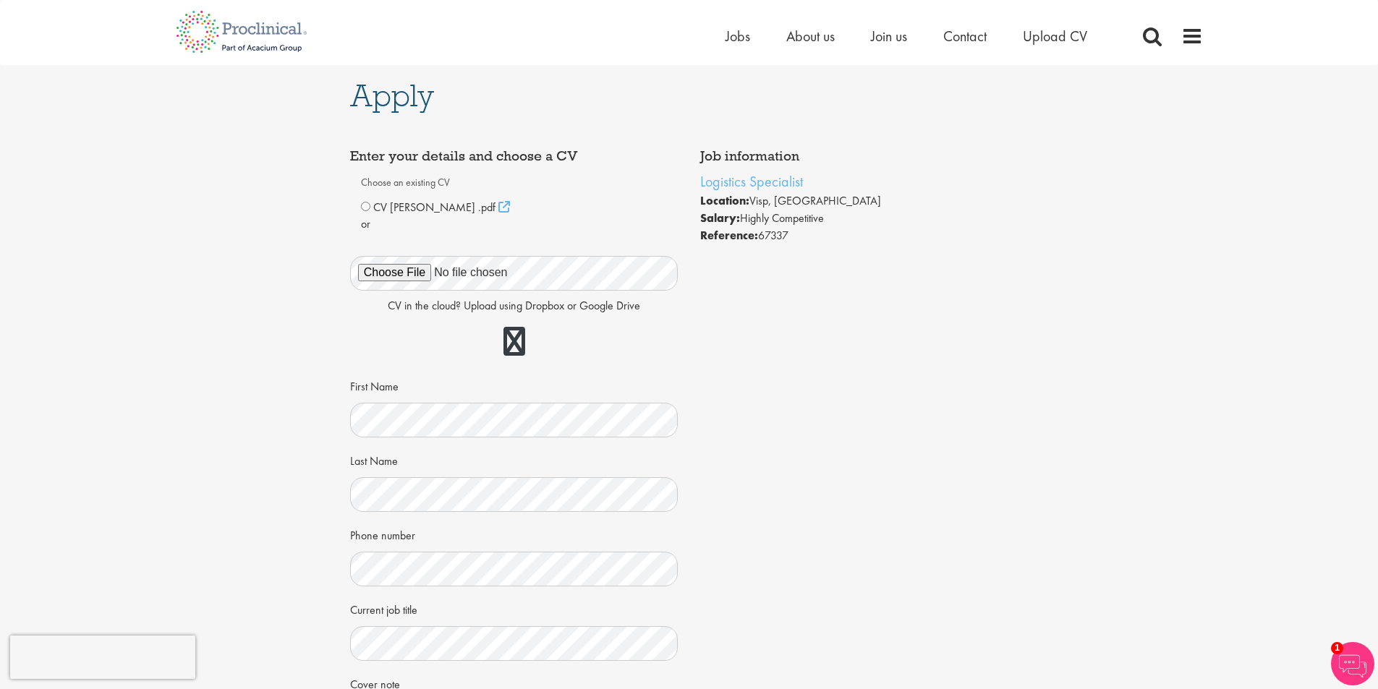
click at [577, 349] on div at bounding box center [514, 342] width 328 height 41
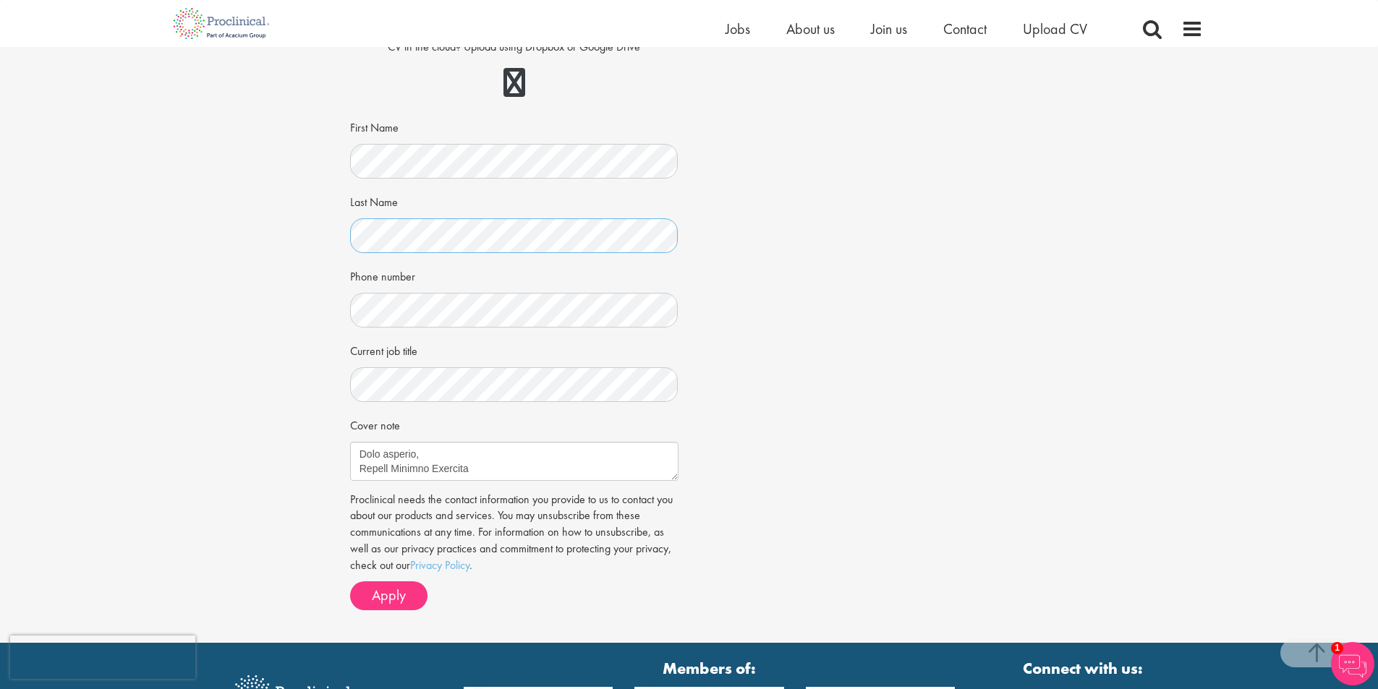
scroll to position [362, 0]
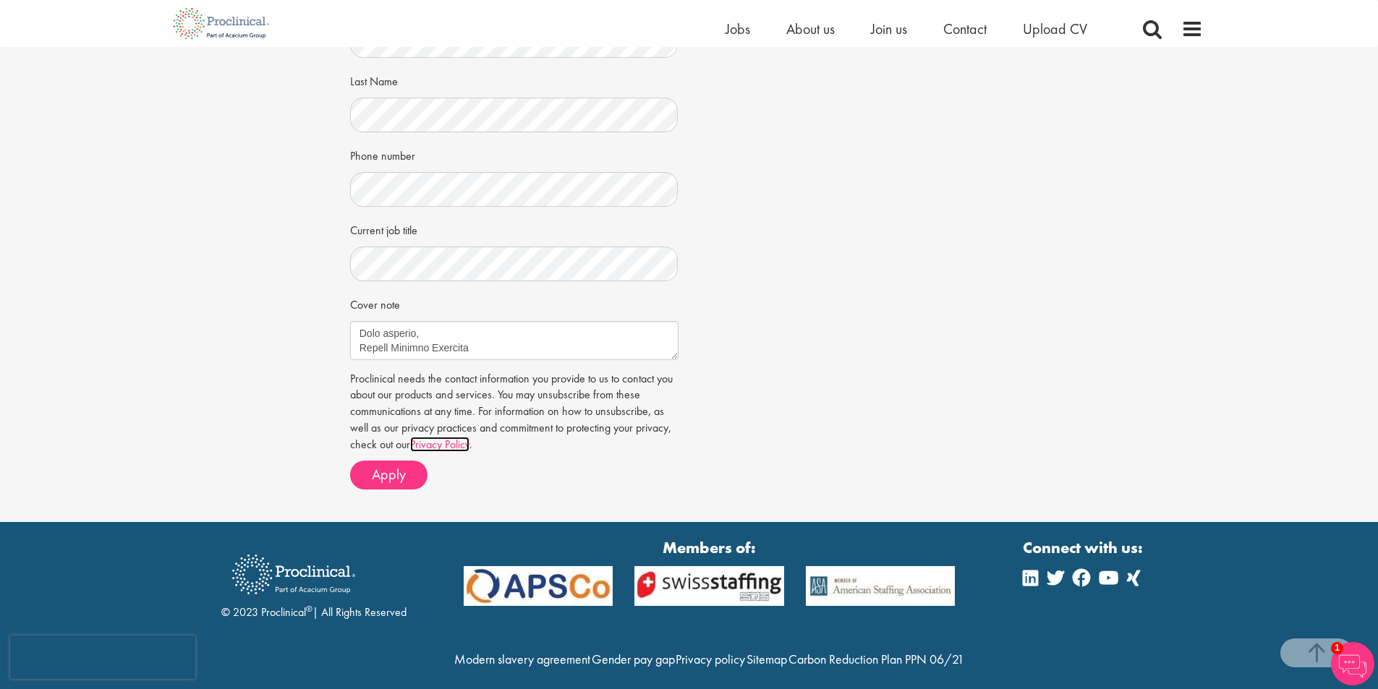
click at [454, 451] on link "Privacy Policy" at bounding box center [439, 444] width 59 height 15
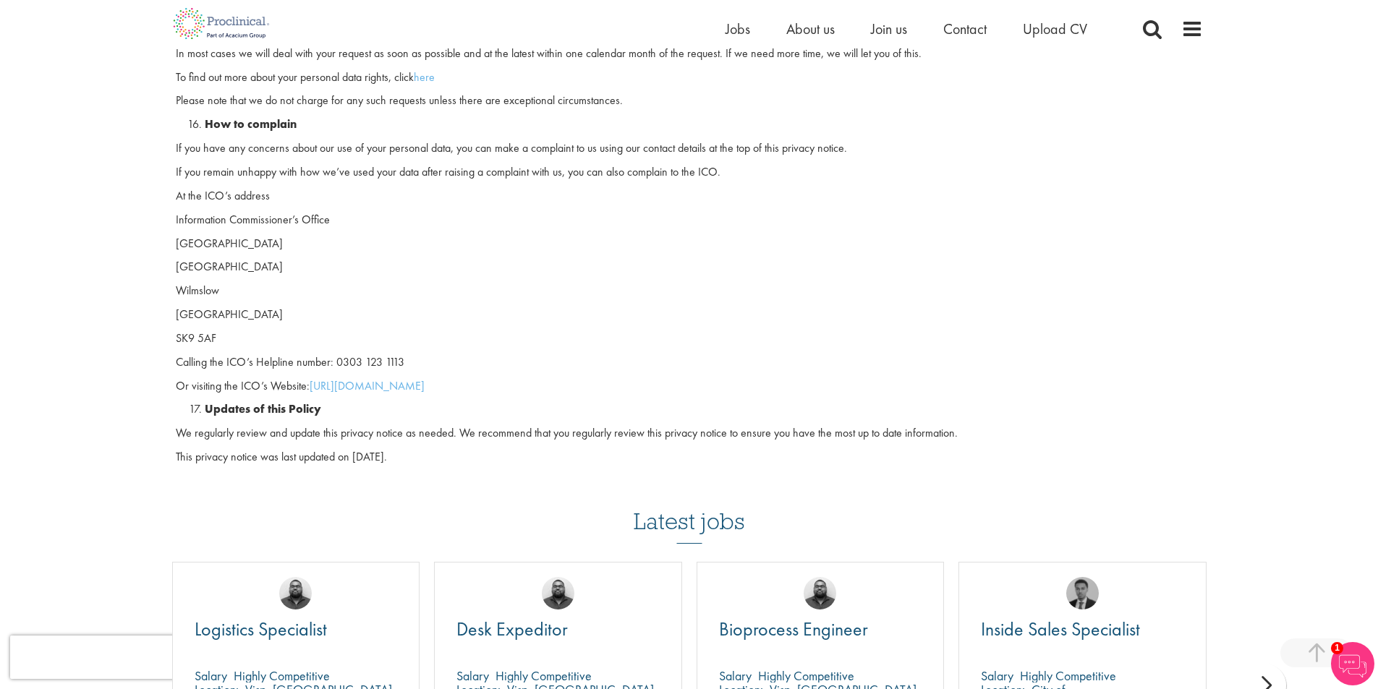
scroll to position [3762, 0]
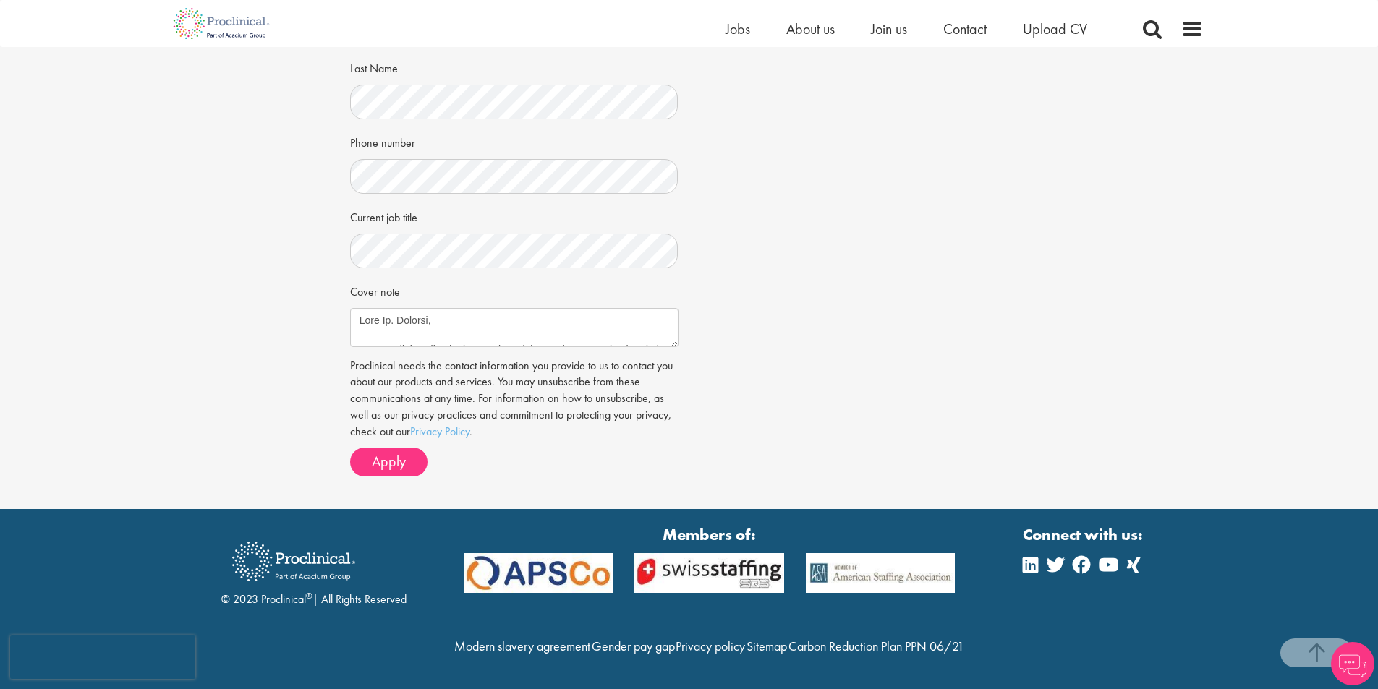
scroll to position [362, 0]
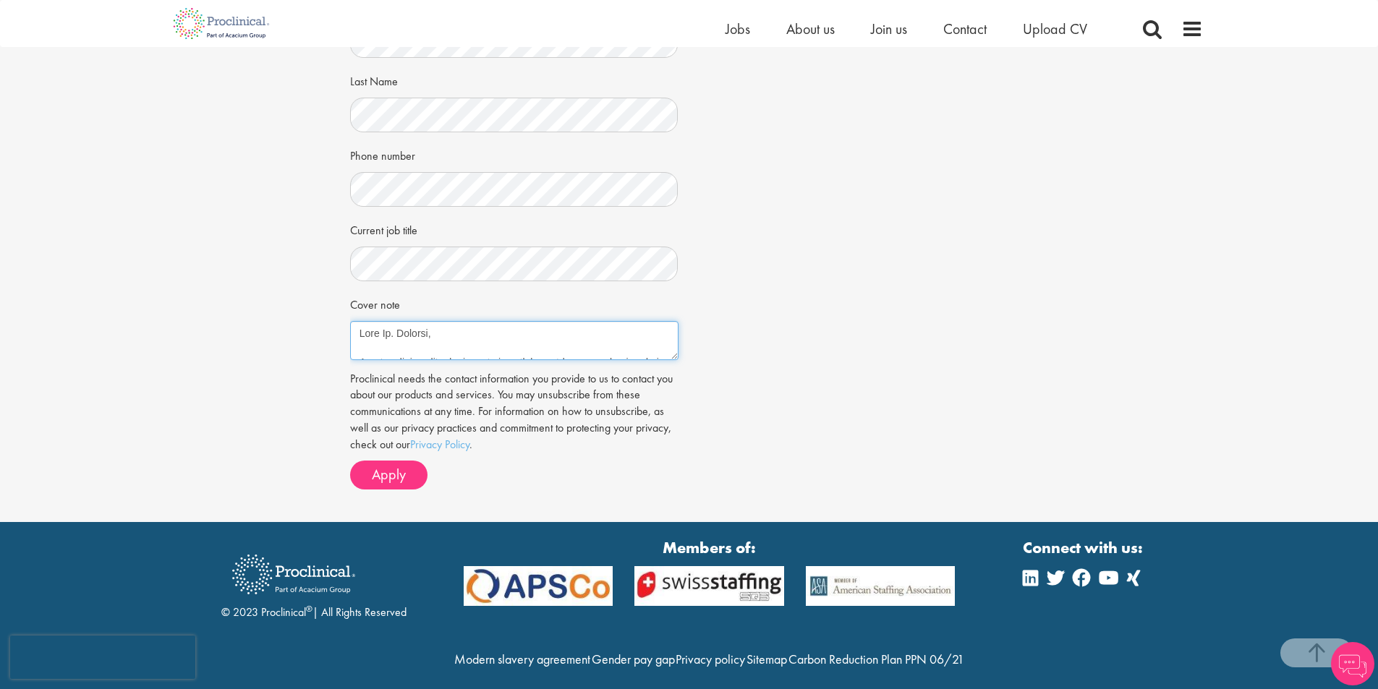
click at [476, 349] on textarea "Cover note" at bounding box center [514, 340] width 328 height 39
click at [411, 469] on button "Apply" at bounding box center [388, 475] width 77 height 29
click at [394, 477] on span "Apply" at bounding box center [389, 474] width 34 height 19
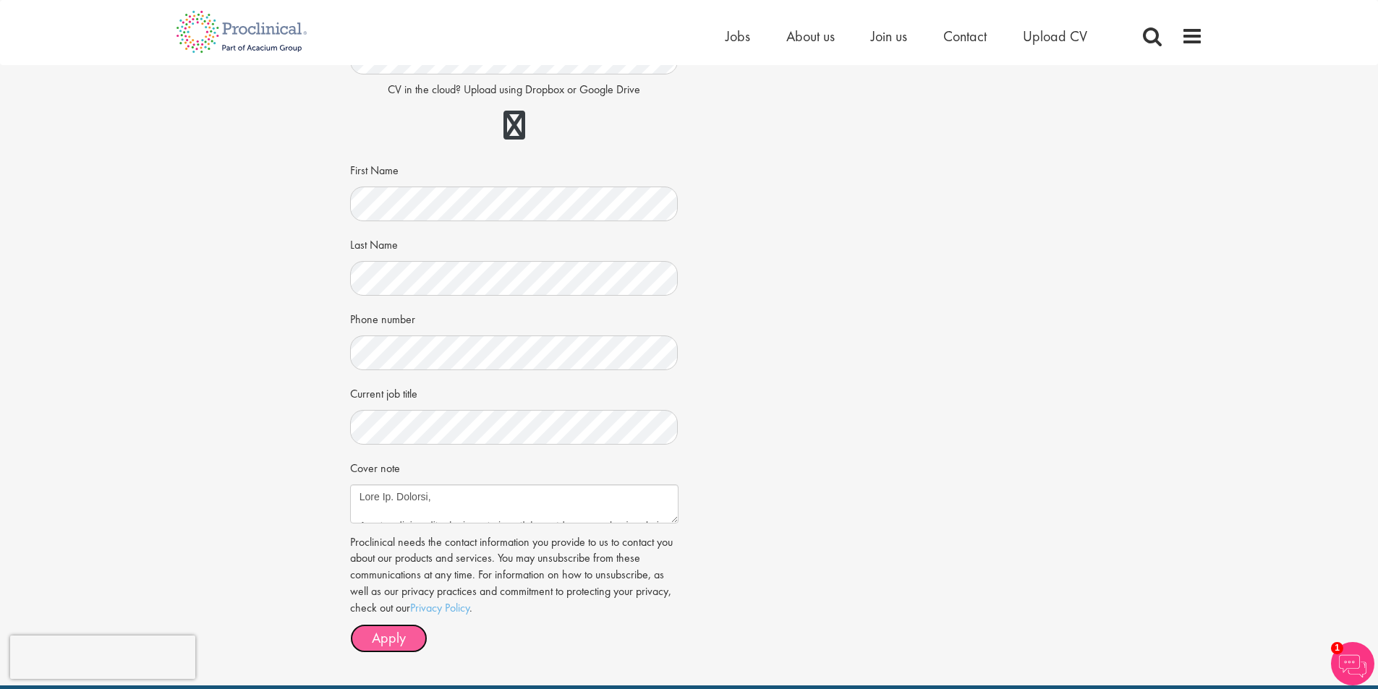
scroll to position [0, 0]
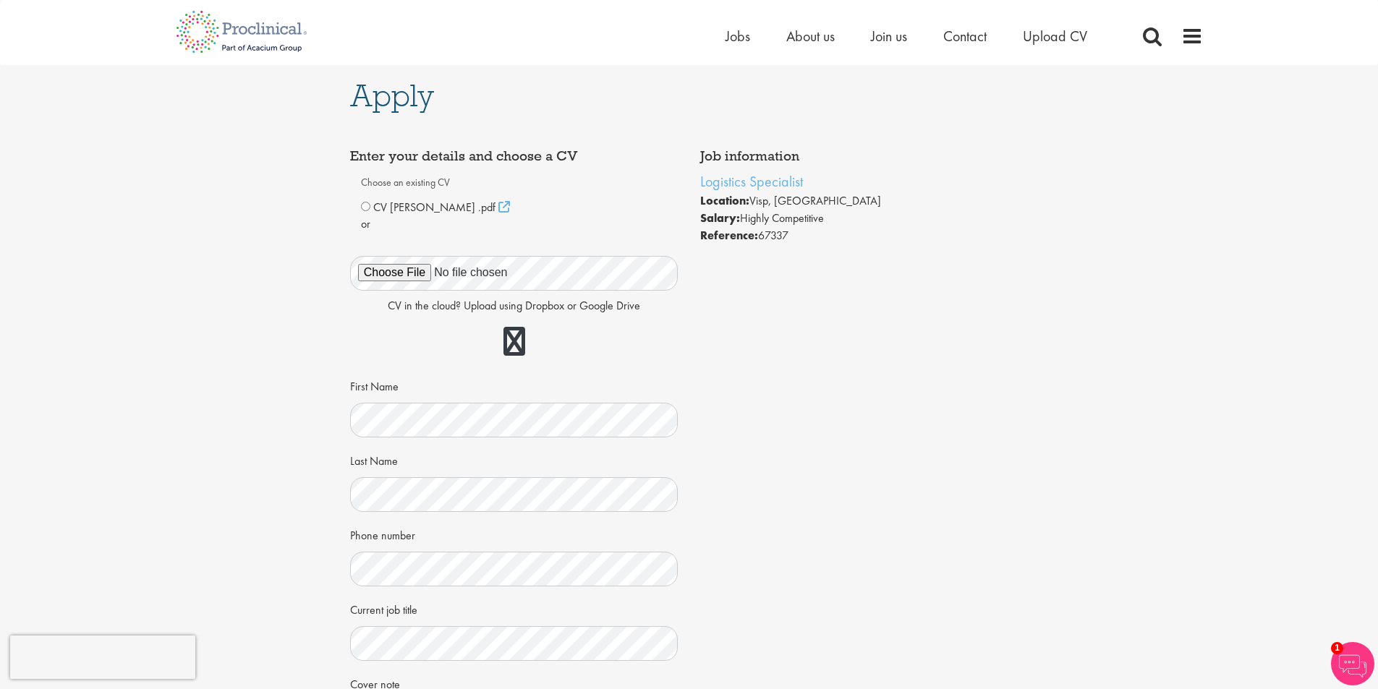
click at [611, 358] on div at bounding box center [514, 342] width 328 height 41
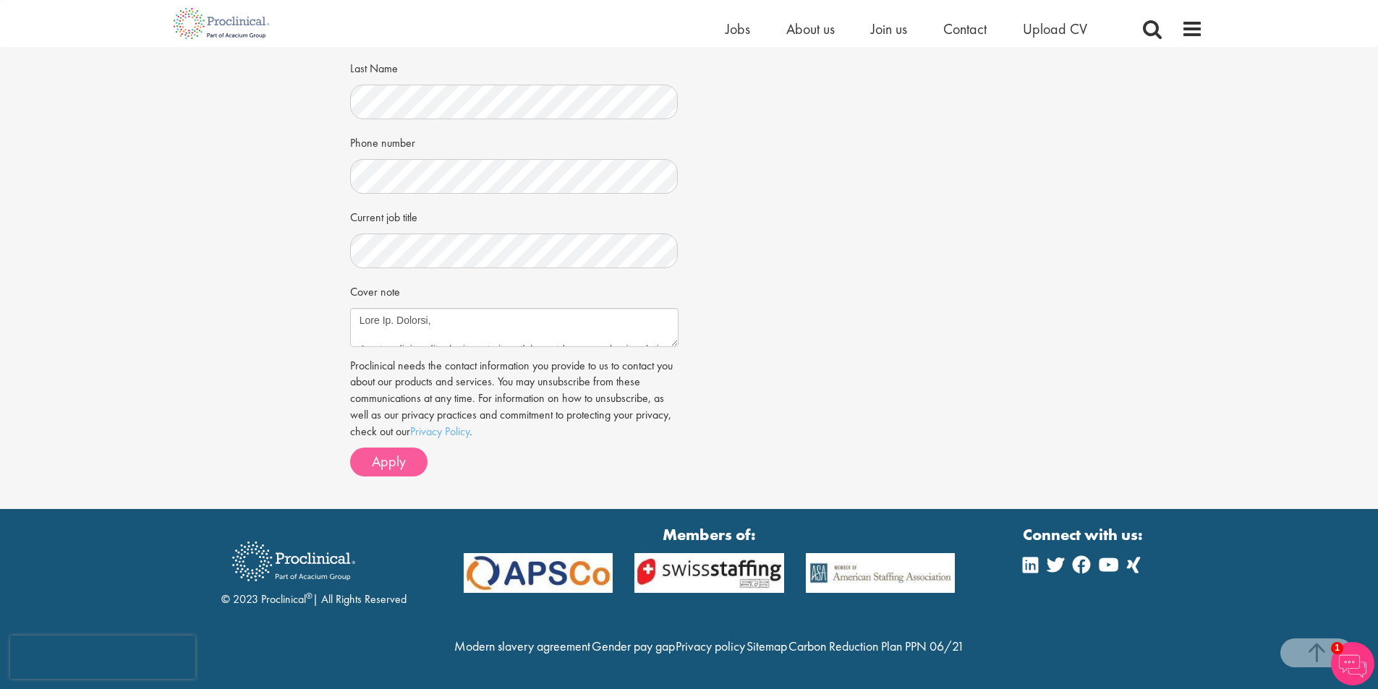
scroll to position [406, 0]
click at [401, 452] on span "Apply" at bounding box center [389, 461] width 34 height 19
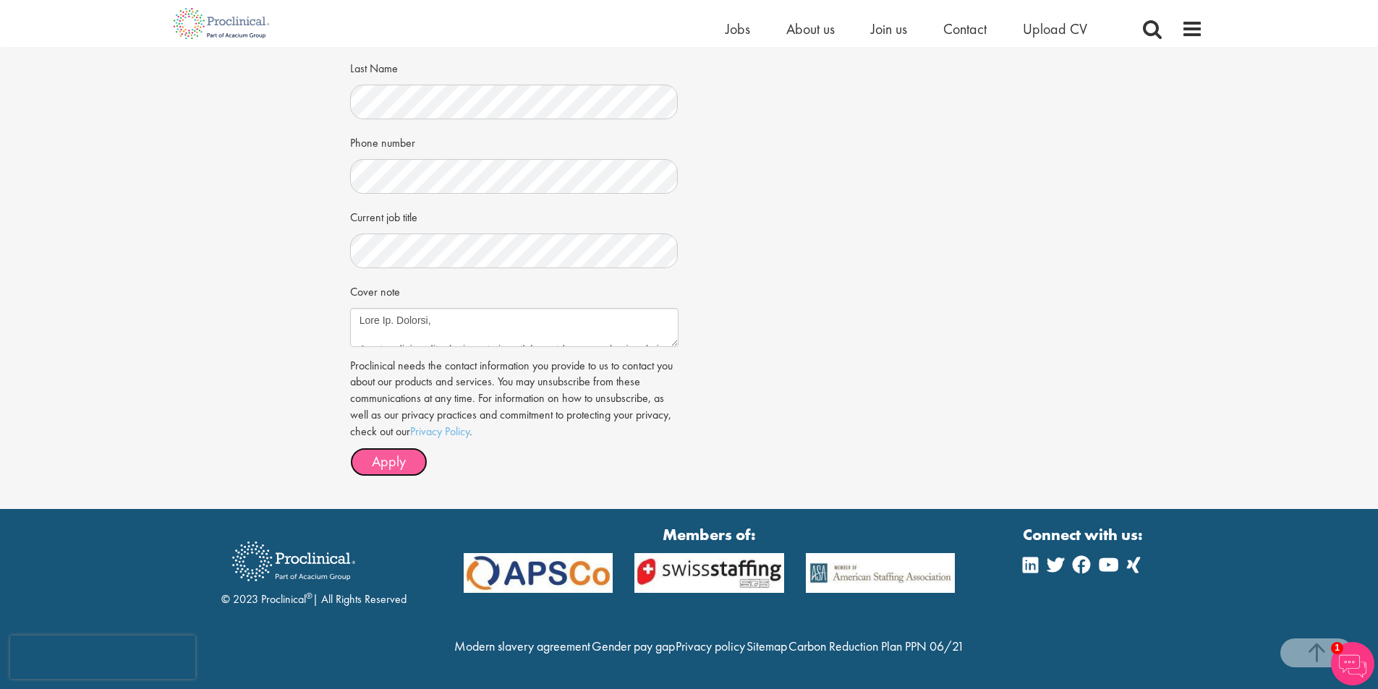
click at [401, 452] on span "Apply" at bounding box center [389, 461] width 34 height 19
click at [399, 452] on span "Apply" at bounding box center [389, 461] width 34 height 19
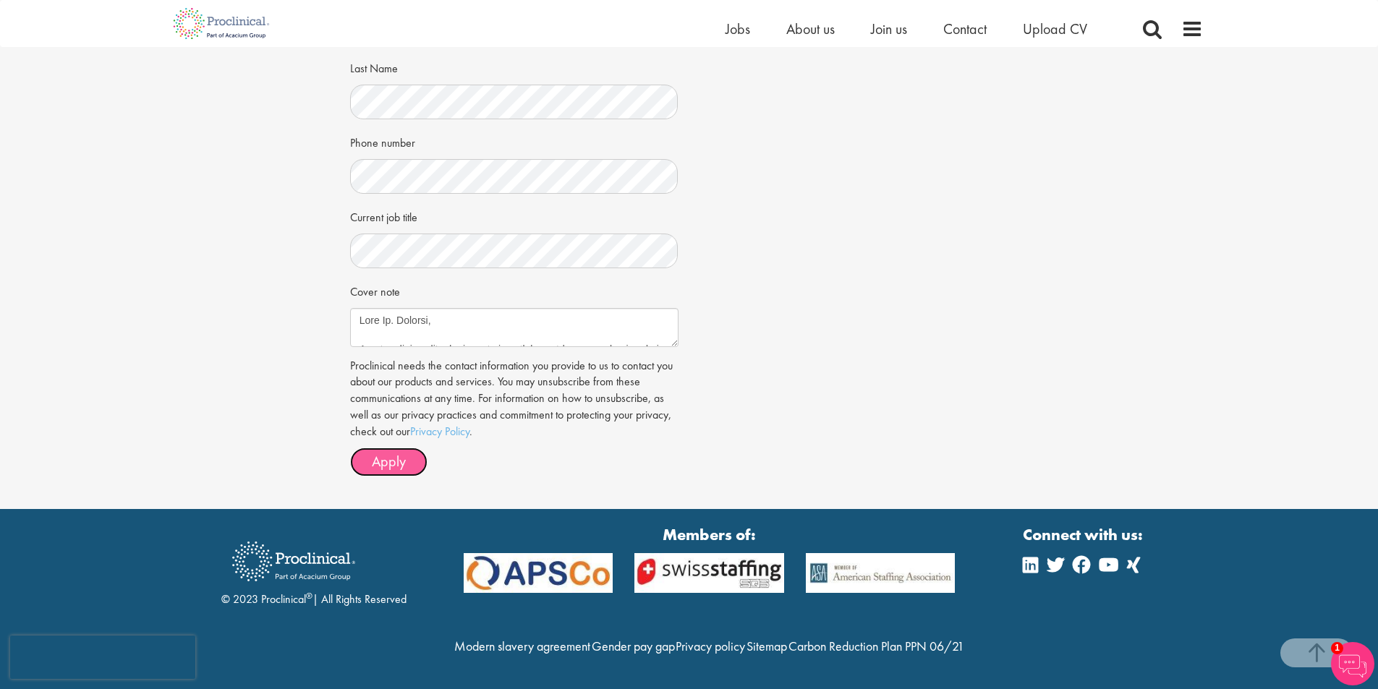
click at [399, 452] on span "Apply" at bounding box center [389, 461] width 34 height 19
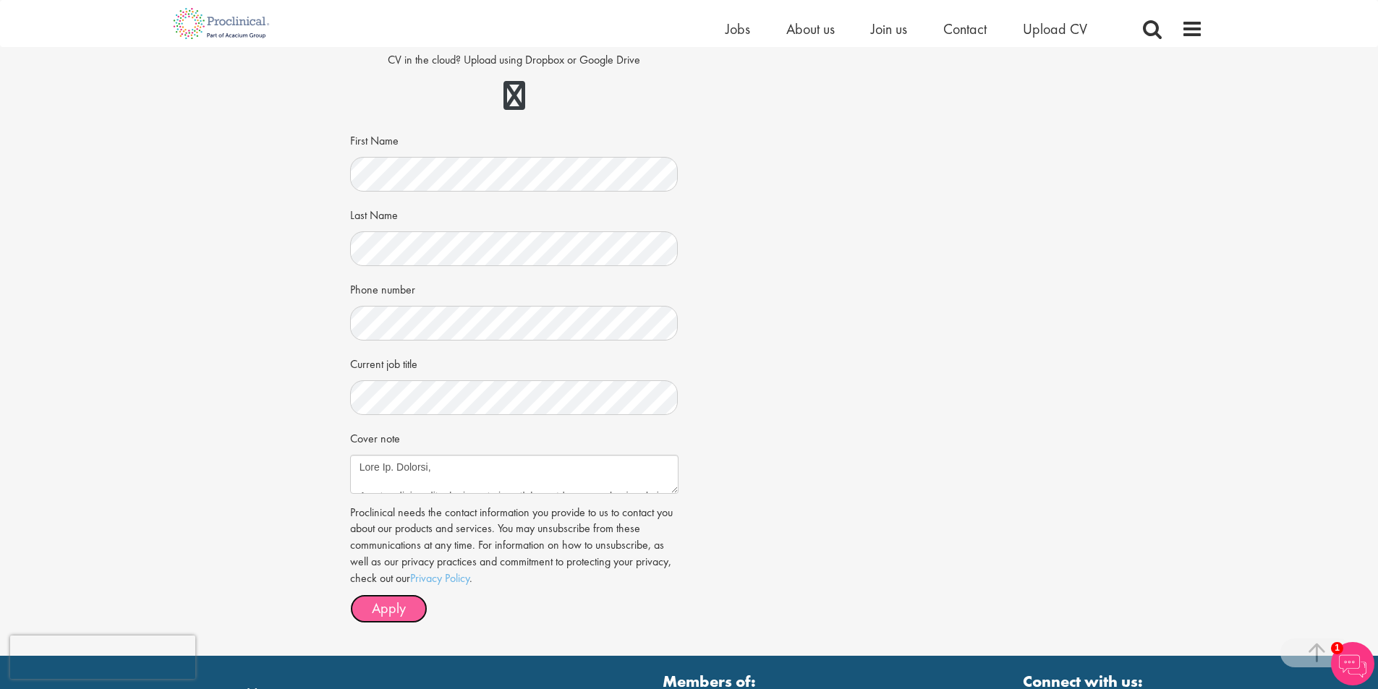
scroll to position [362, 0]
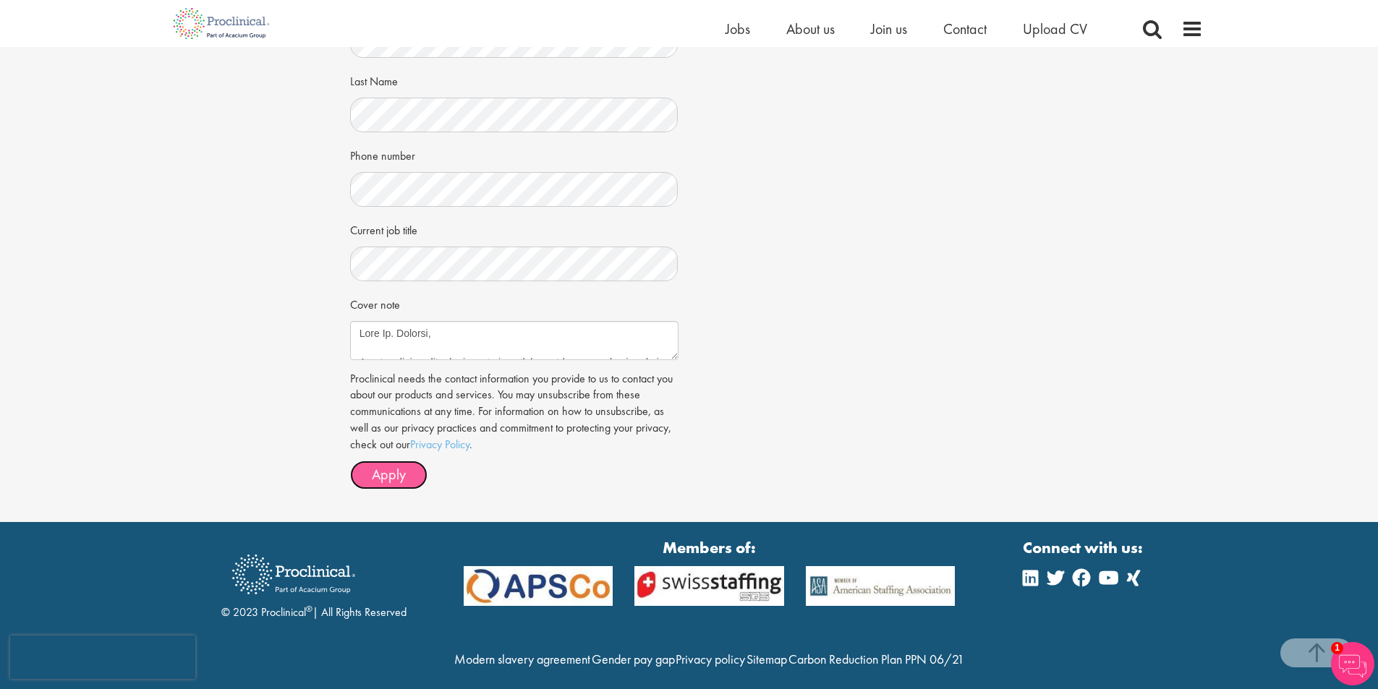
click at [407, 480] on button "Apply" at bounding box center [388, 475] width 77 height 29
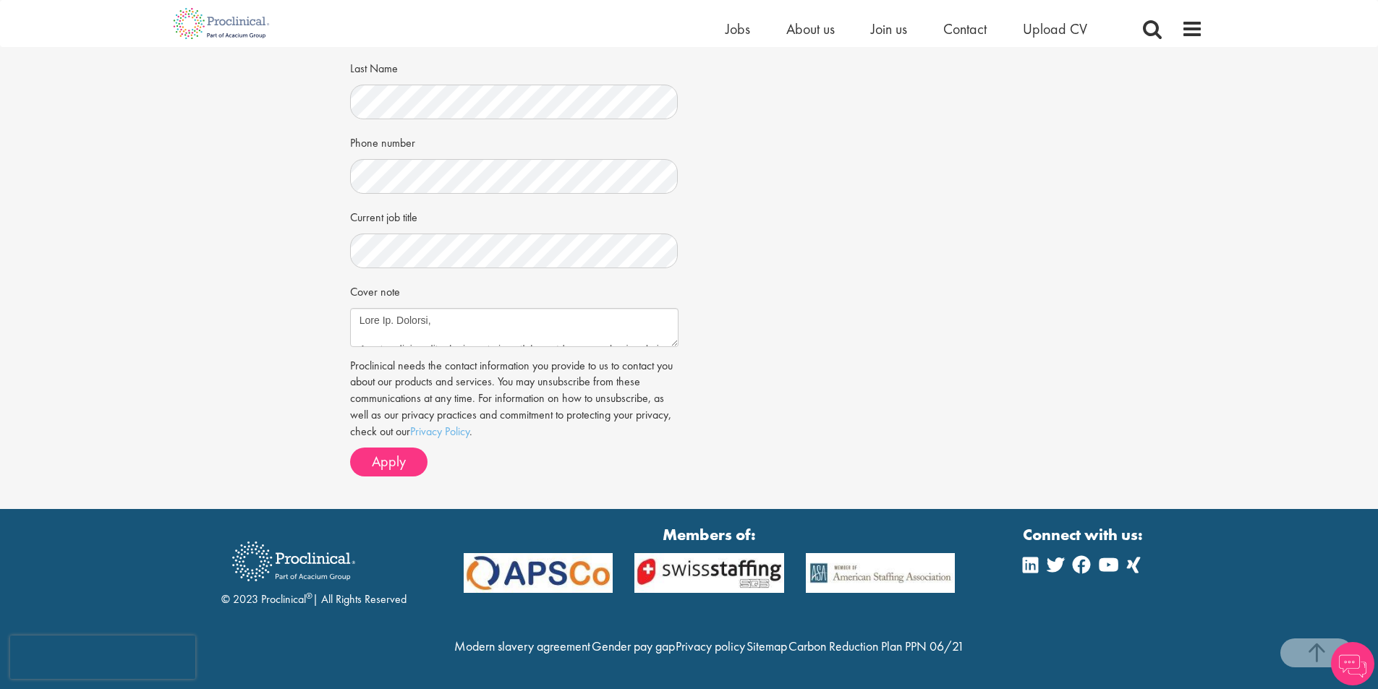
scroll to position [362, 0]
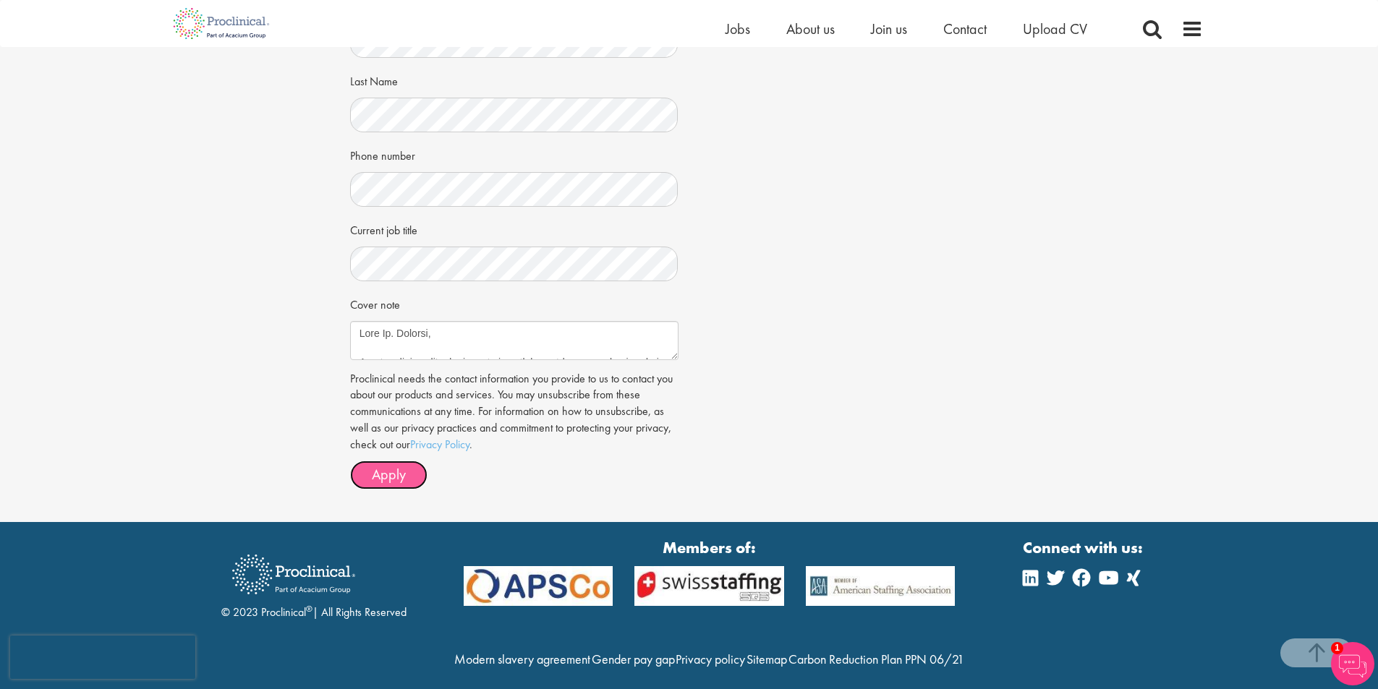
click at [396, 475] on span "Apply" at bounding box center [389, 474] width 34 height 19
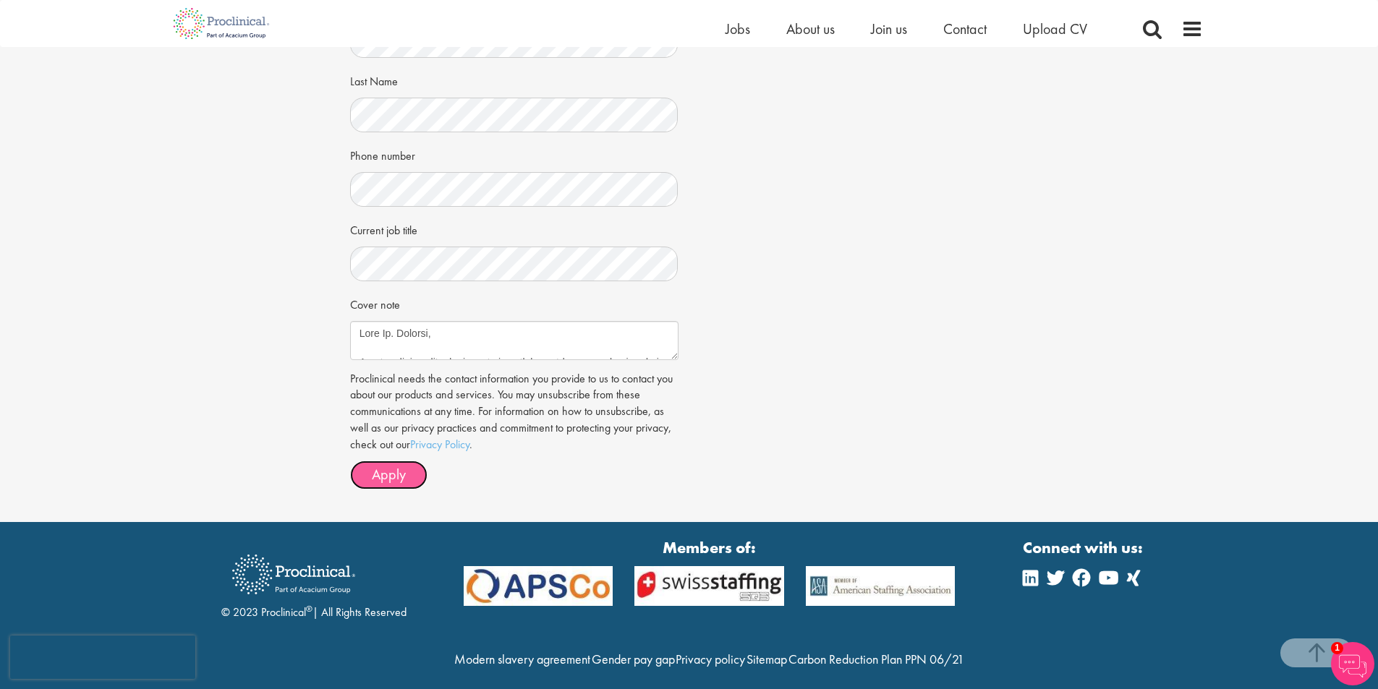
click at [396, 475] on span "Apply" at bounding box center [389, 474] width 34 height 19
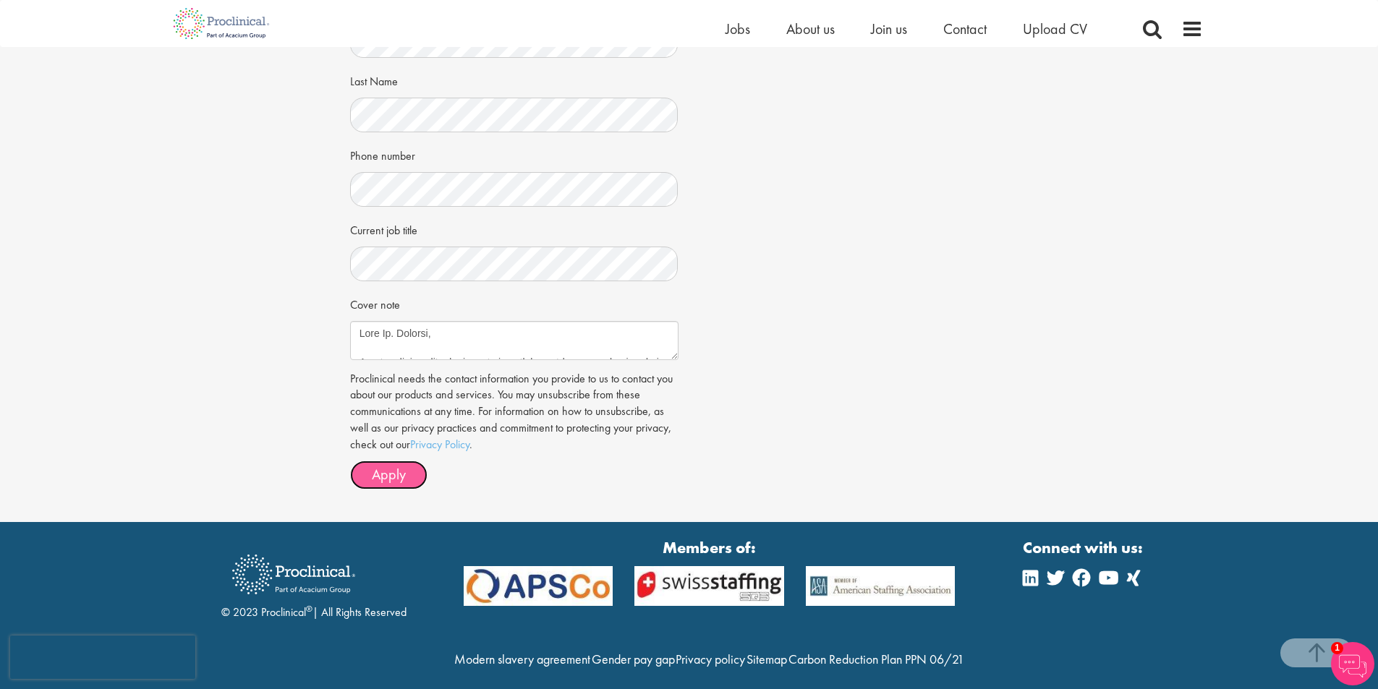
click at [396, 475] on span "Apply" at bounding box center [389, 474] width 34 height 19
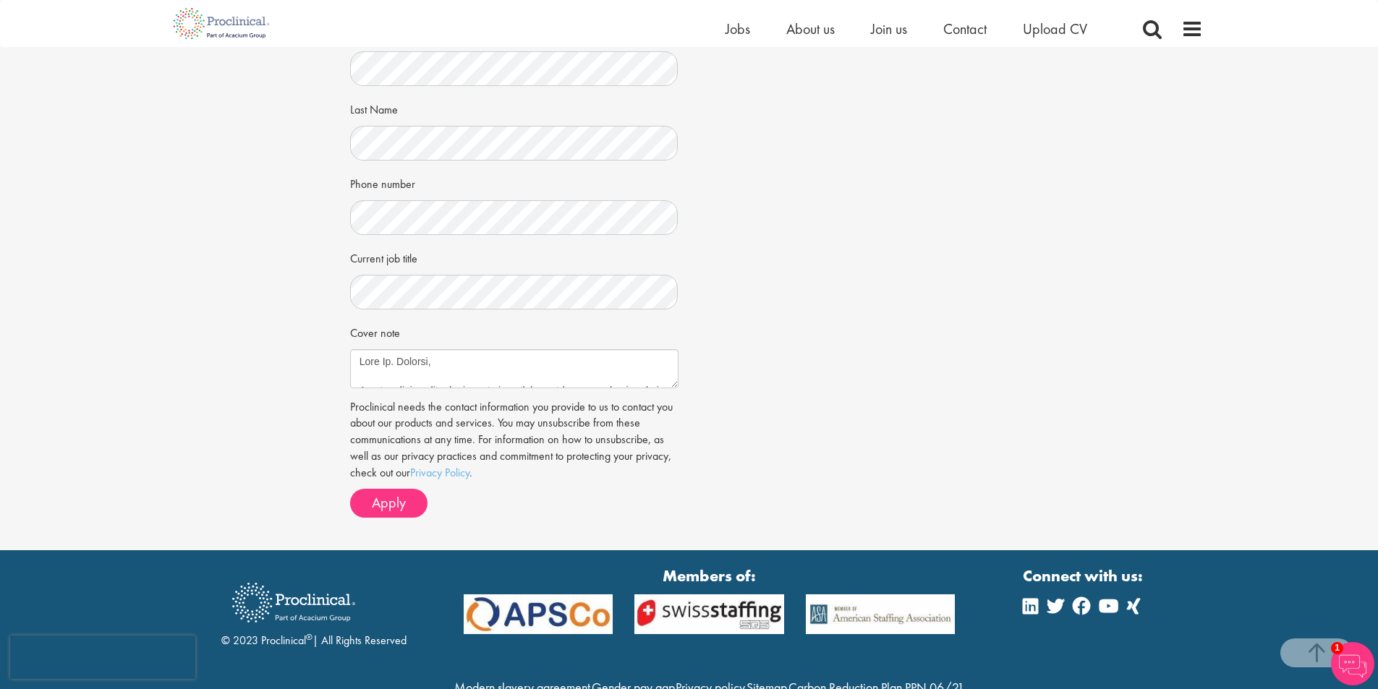
scroll to position [406, 0]
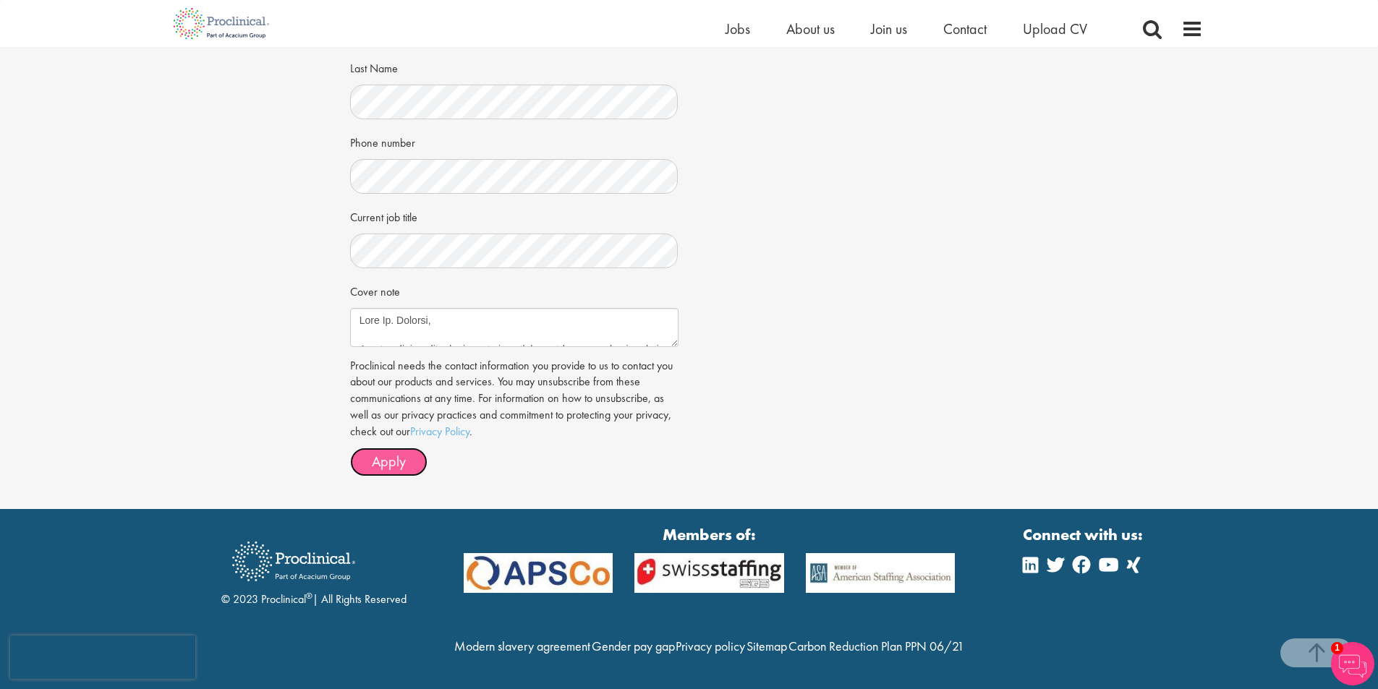
click at [399, 452] on span "Apply" at bounding box center [389, 461] width 34 height 19
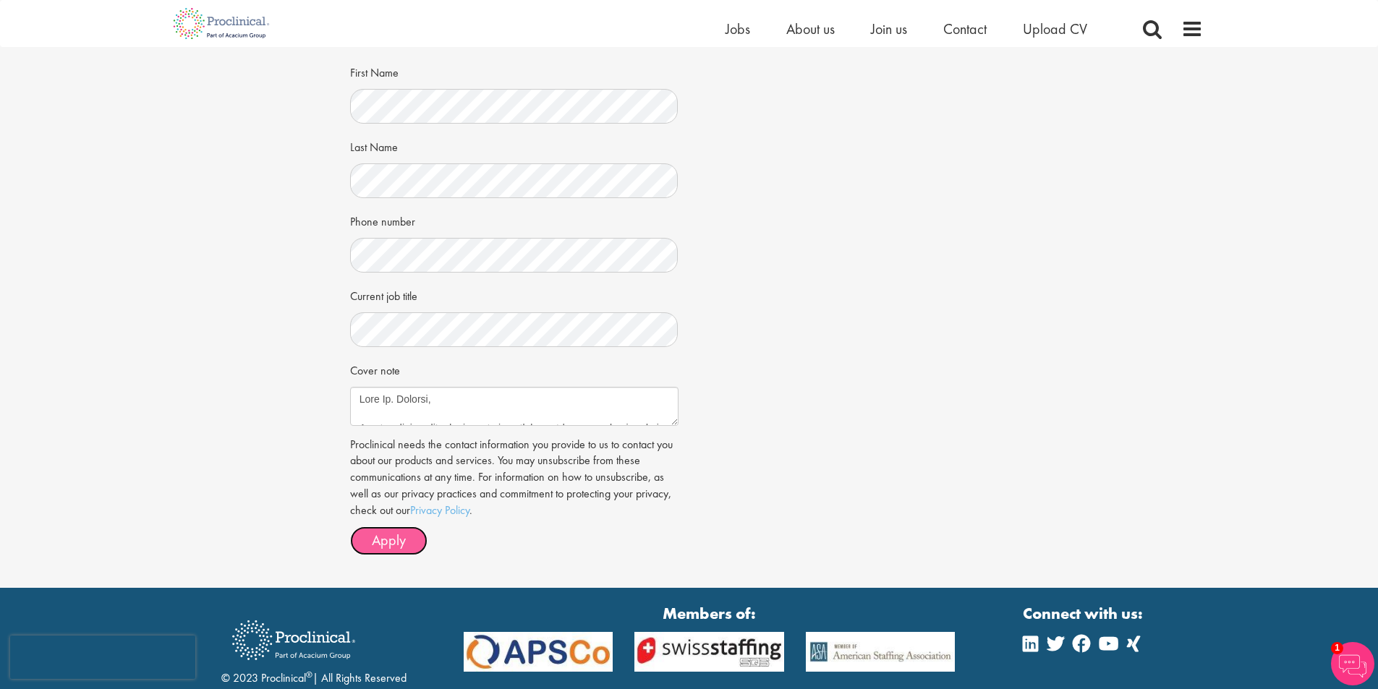
scroll to position [189, 0]
